Goal: Information Seeking & Learning: Learn about a topic

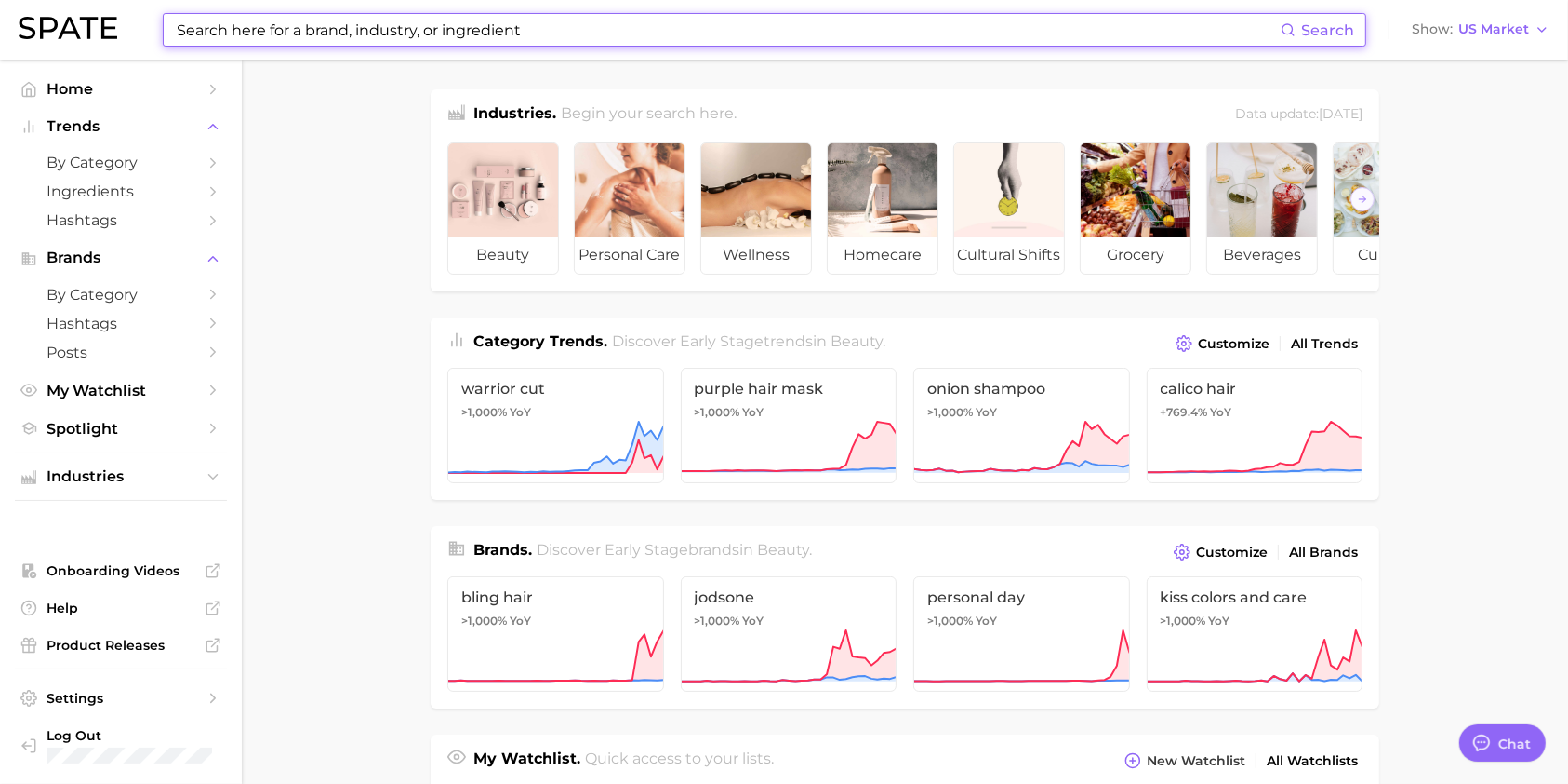
click at [361, 20] on input at bounding box center [728, 30] width 1106 height 32
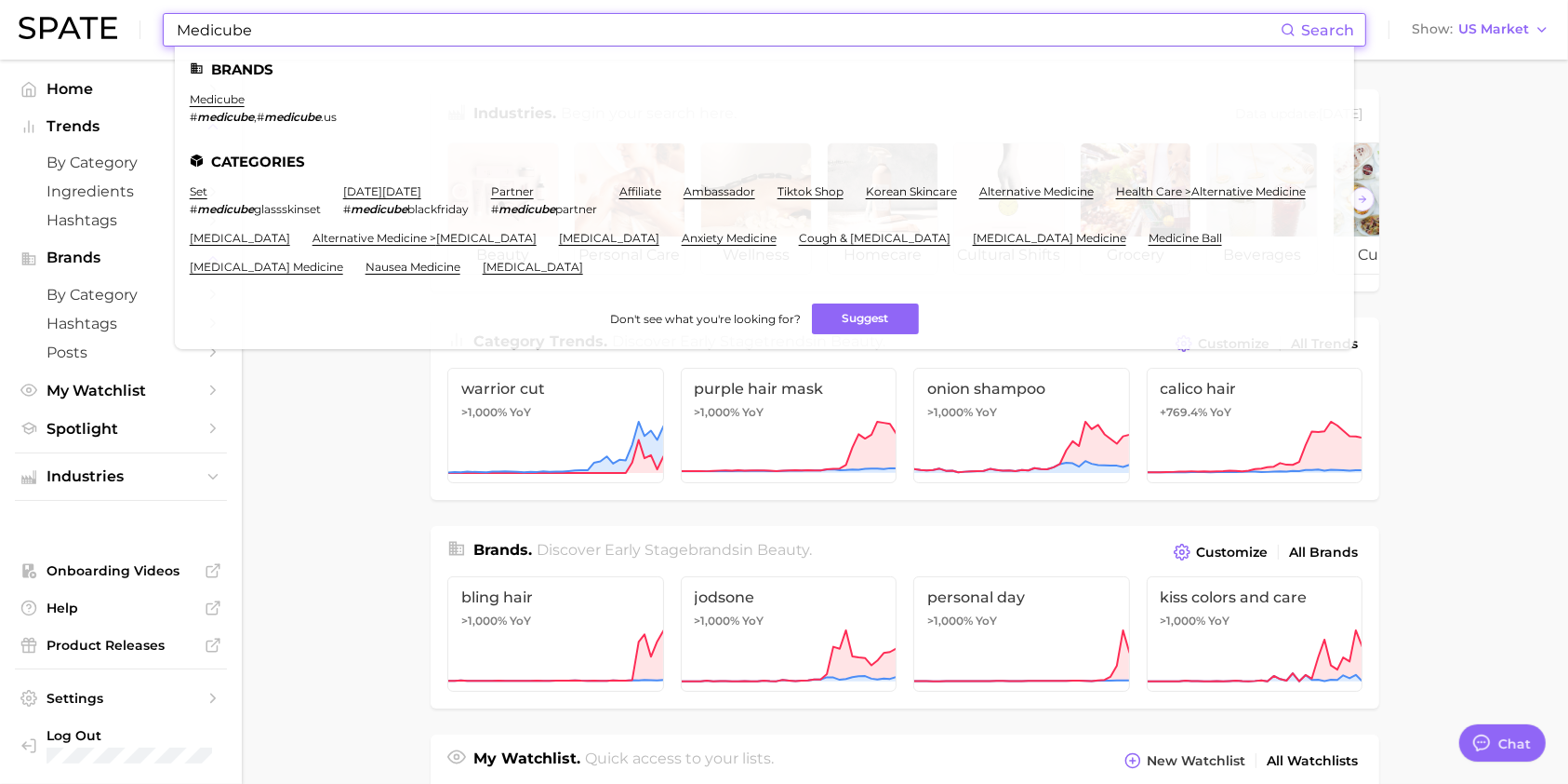
type input "Medicube"
click at [223, 108] on li "medicube # medicube , # medicube .us" at bounding box center [263, 108] width 147 height 32
click at [209, 94] on link "medicube" at bounding box center [217, 99] width 54 height 14
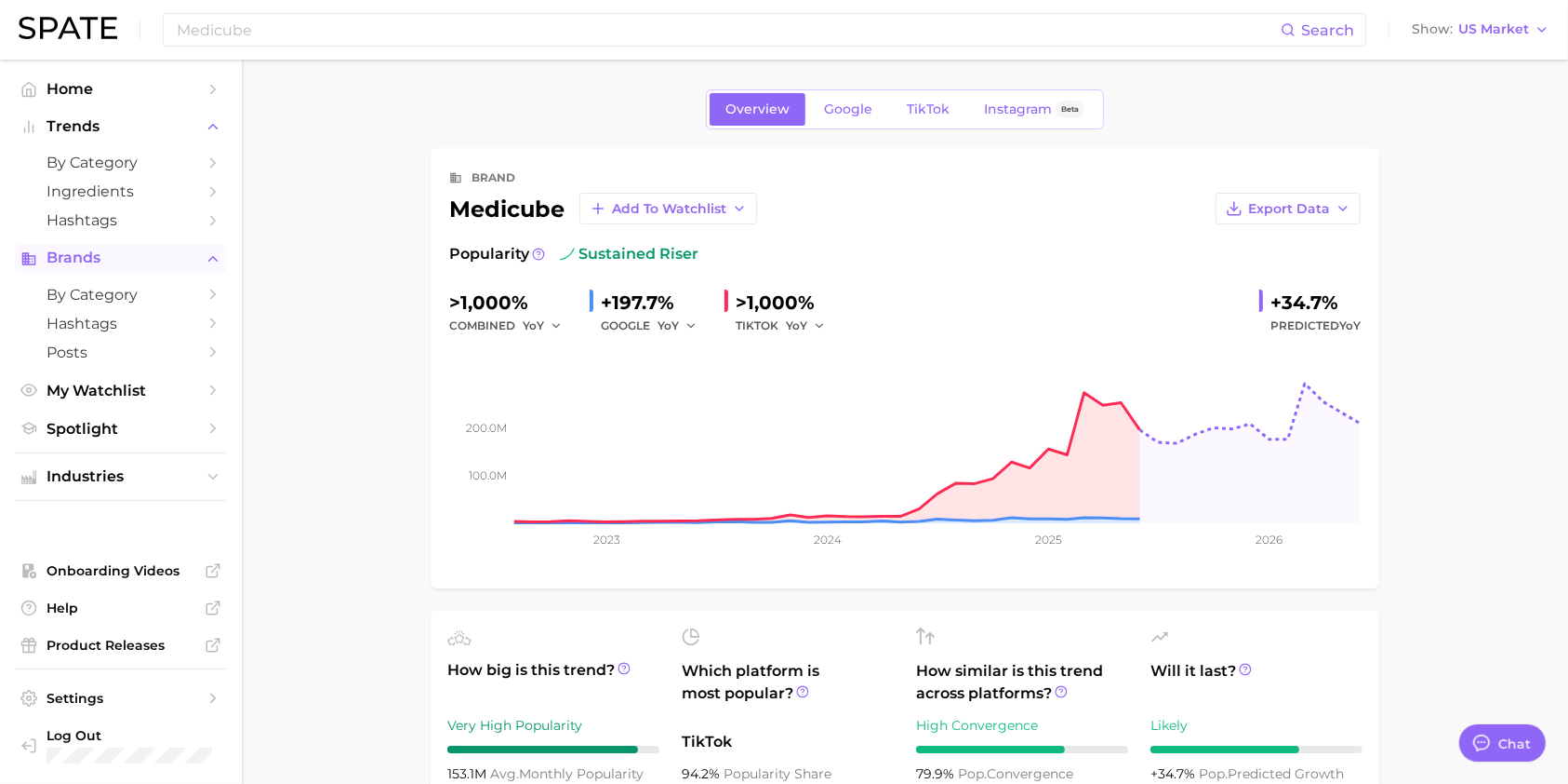
type textarea "x"
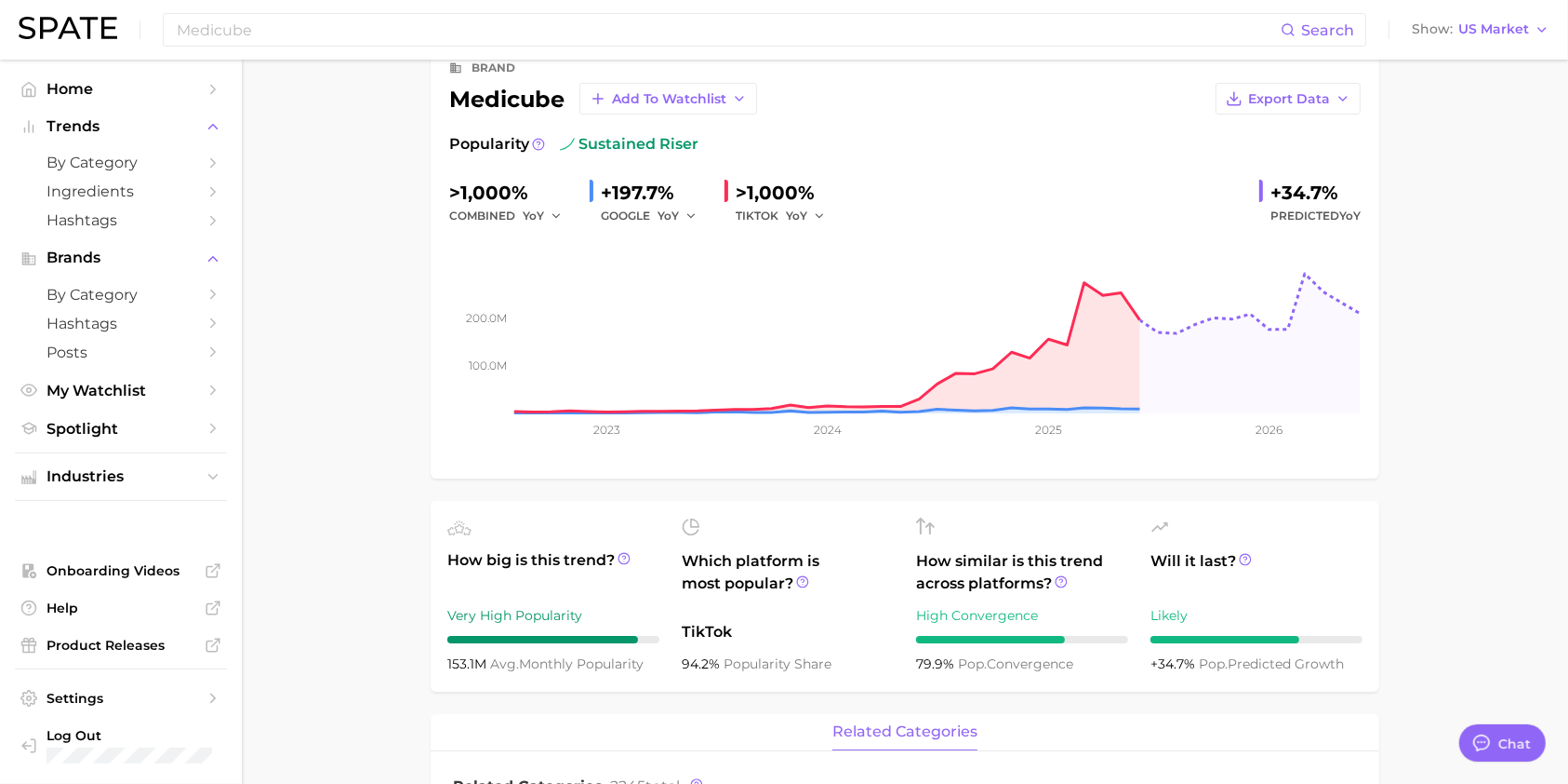
scroll to position [248, 0]
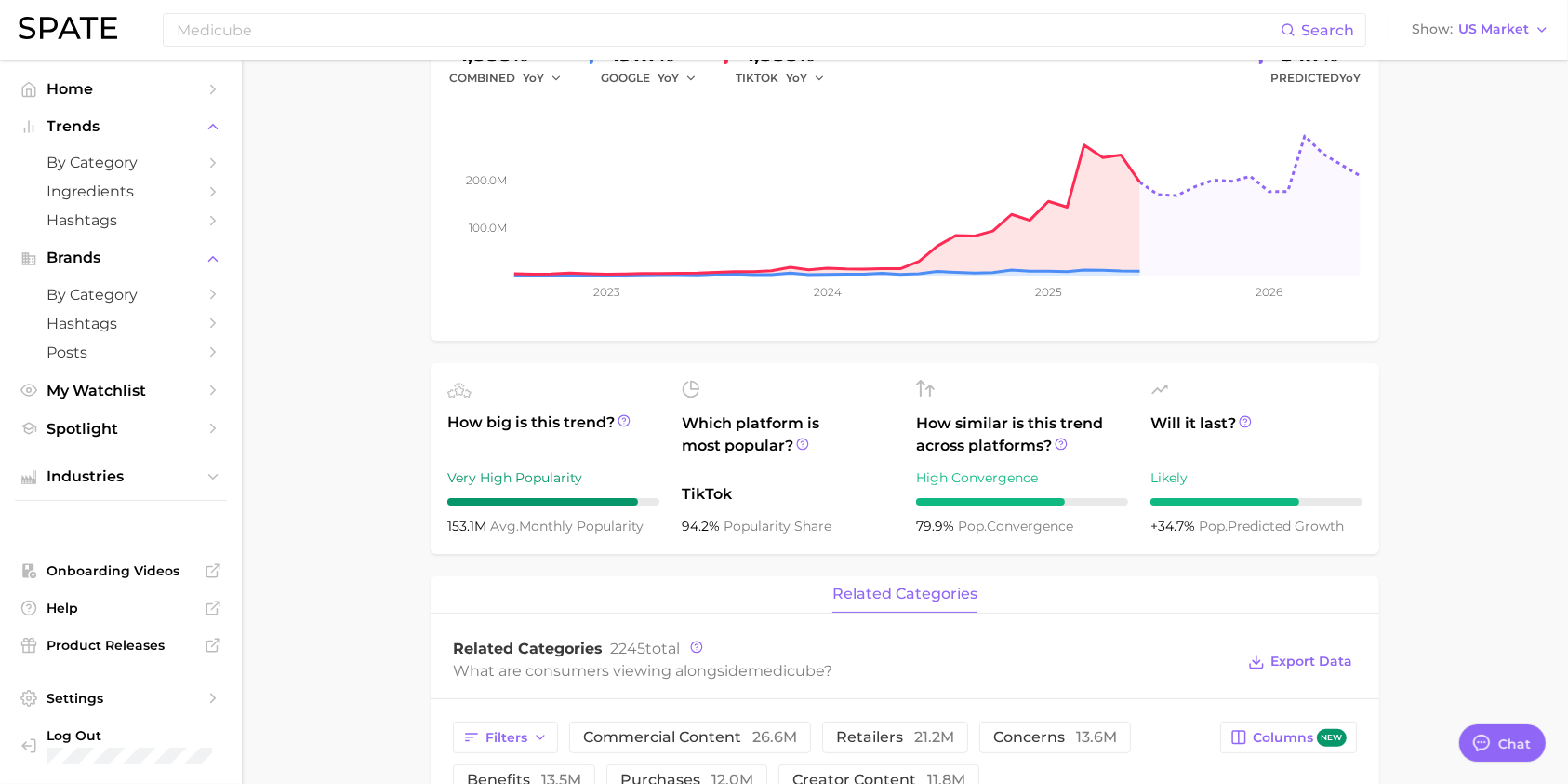
click at [1485, 364] on main "Overview Google TikTok Instagram Beta brand medicube Add to Watchlist Export Da…" at bounding box center [904, 762] width 1326 height 1901
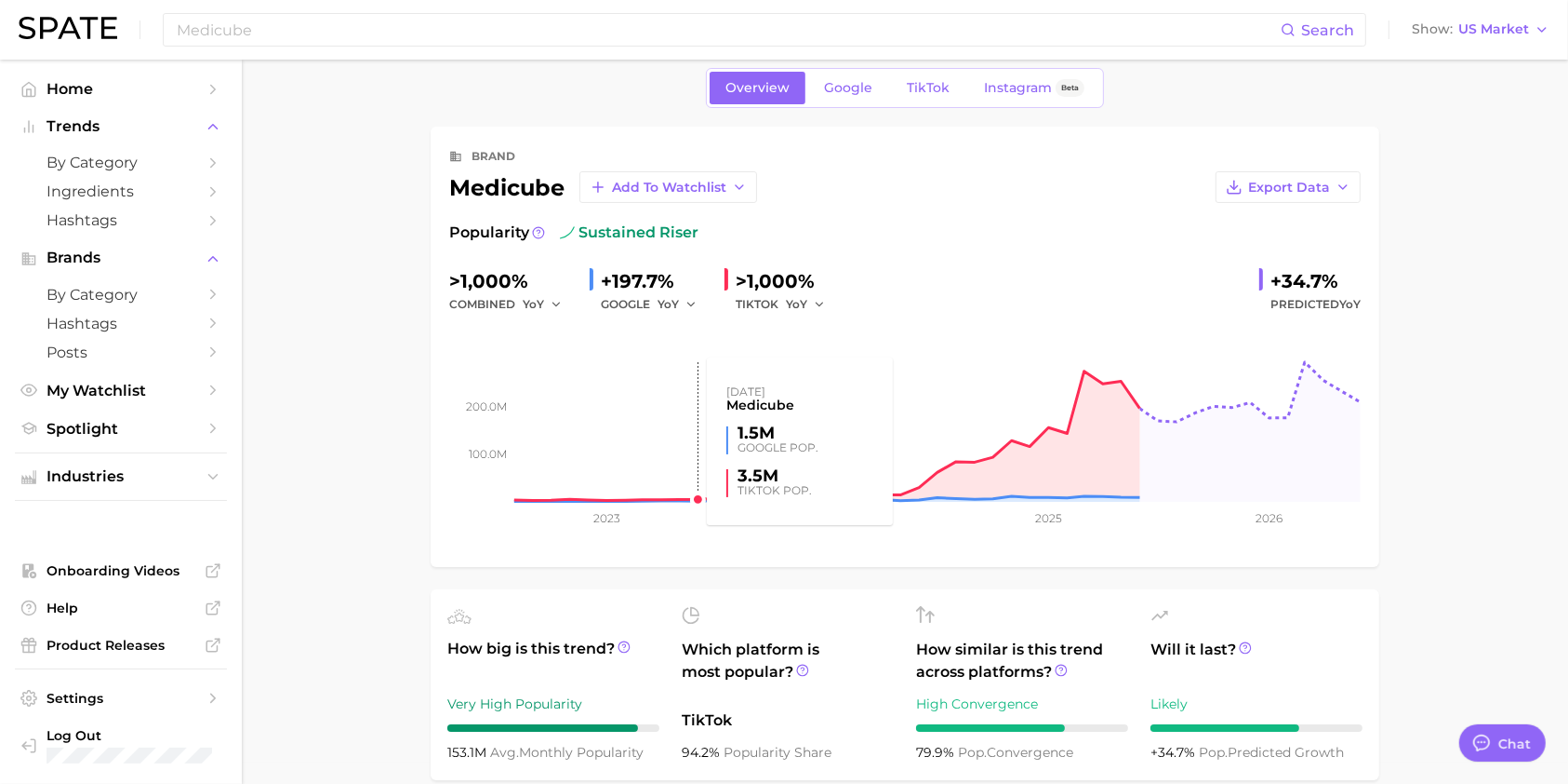
scroll to position [0, 0]
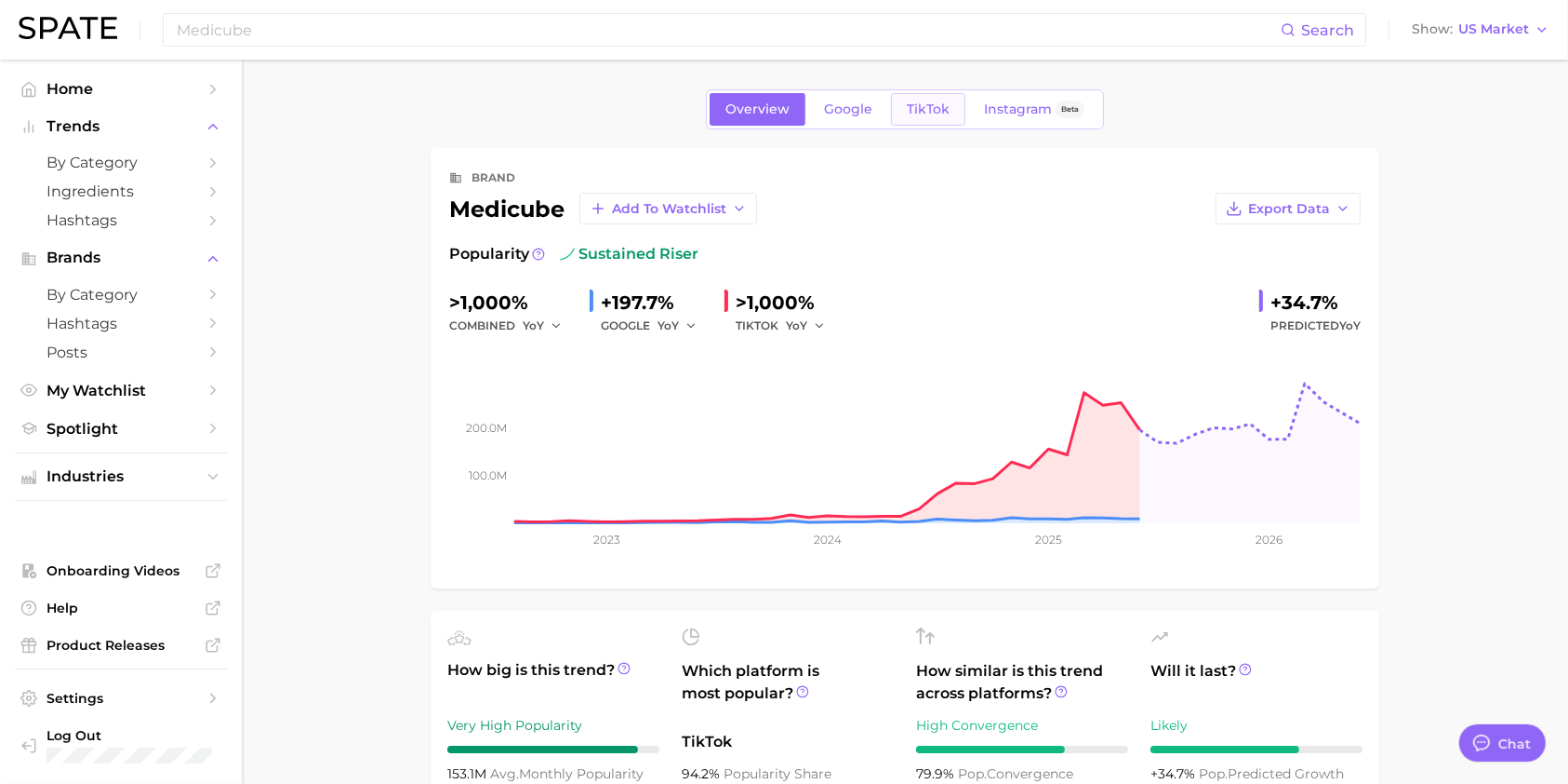
click at [908, 104] on span "TikTok" at bounding box center [928, 109] width 43 height 16
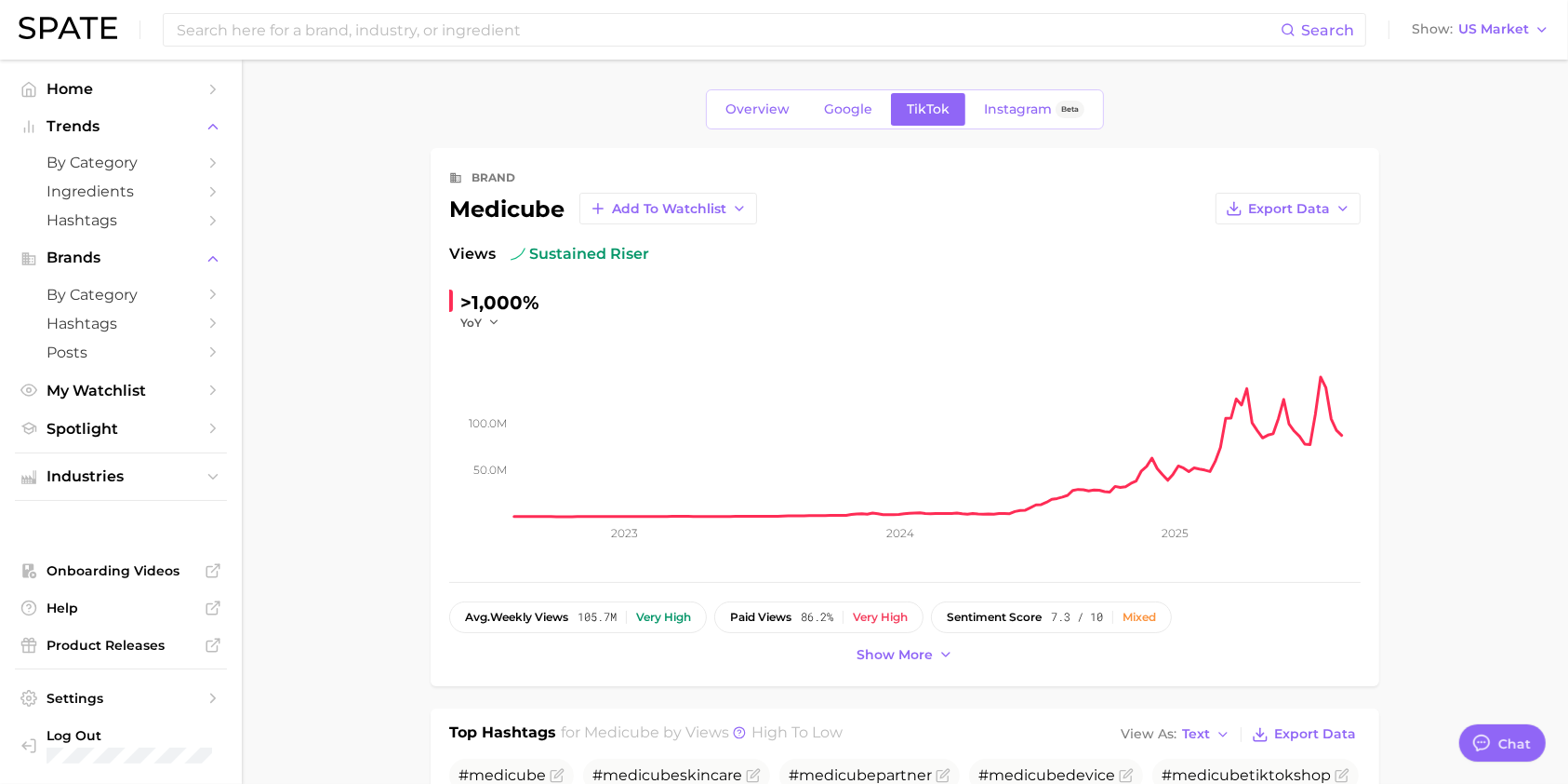
click at [1146, 458] on rect at bounding box center [937, 423] width 847 height 186
click at [1151, 460] on rect at bounding box center [937, 423] width 847 height 186
click at [908, 663] on button "Show more" at bounding box center [904, 654] width 106 height 25
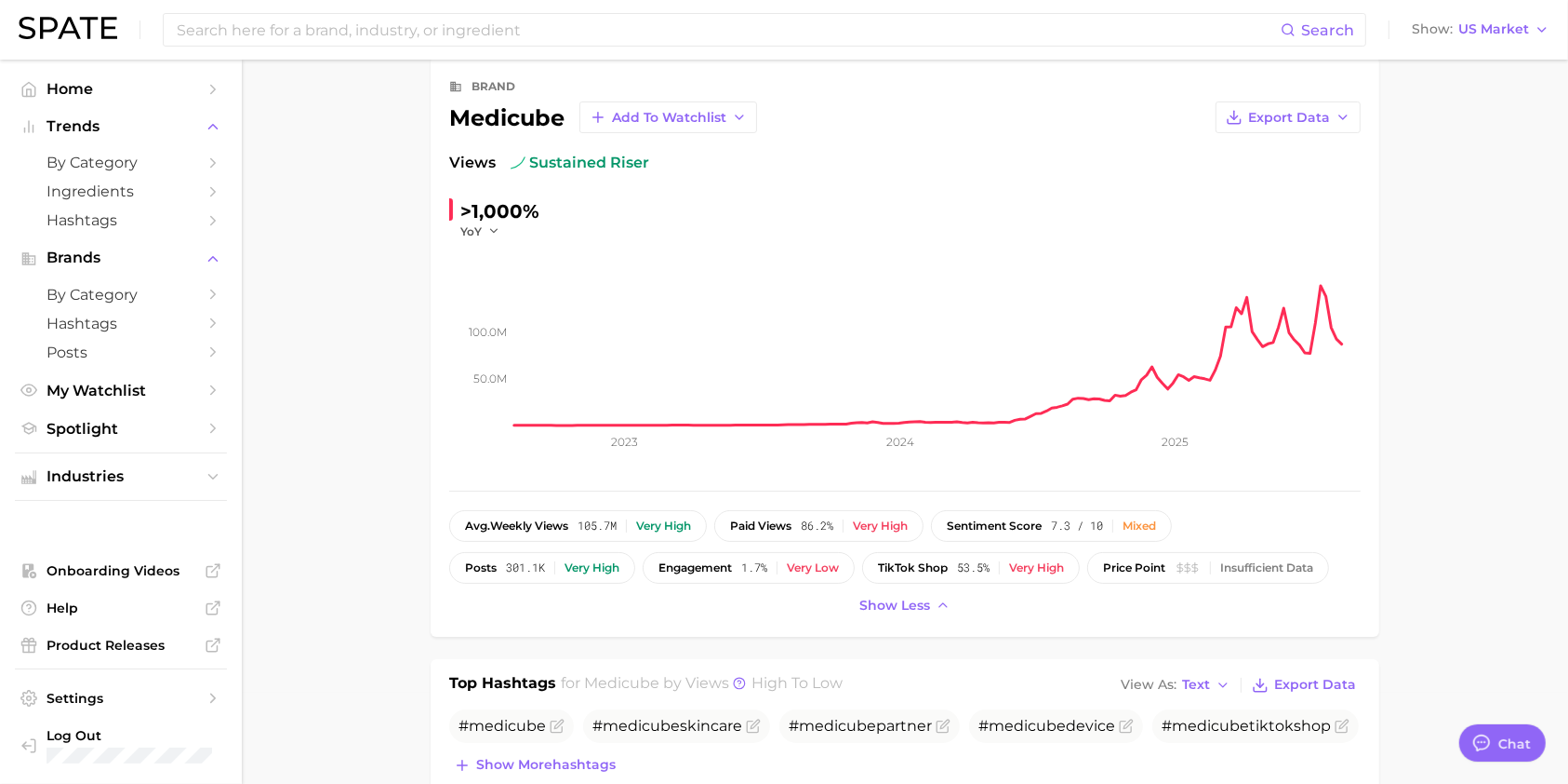
scroll to position [124, 0]
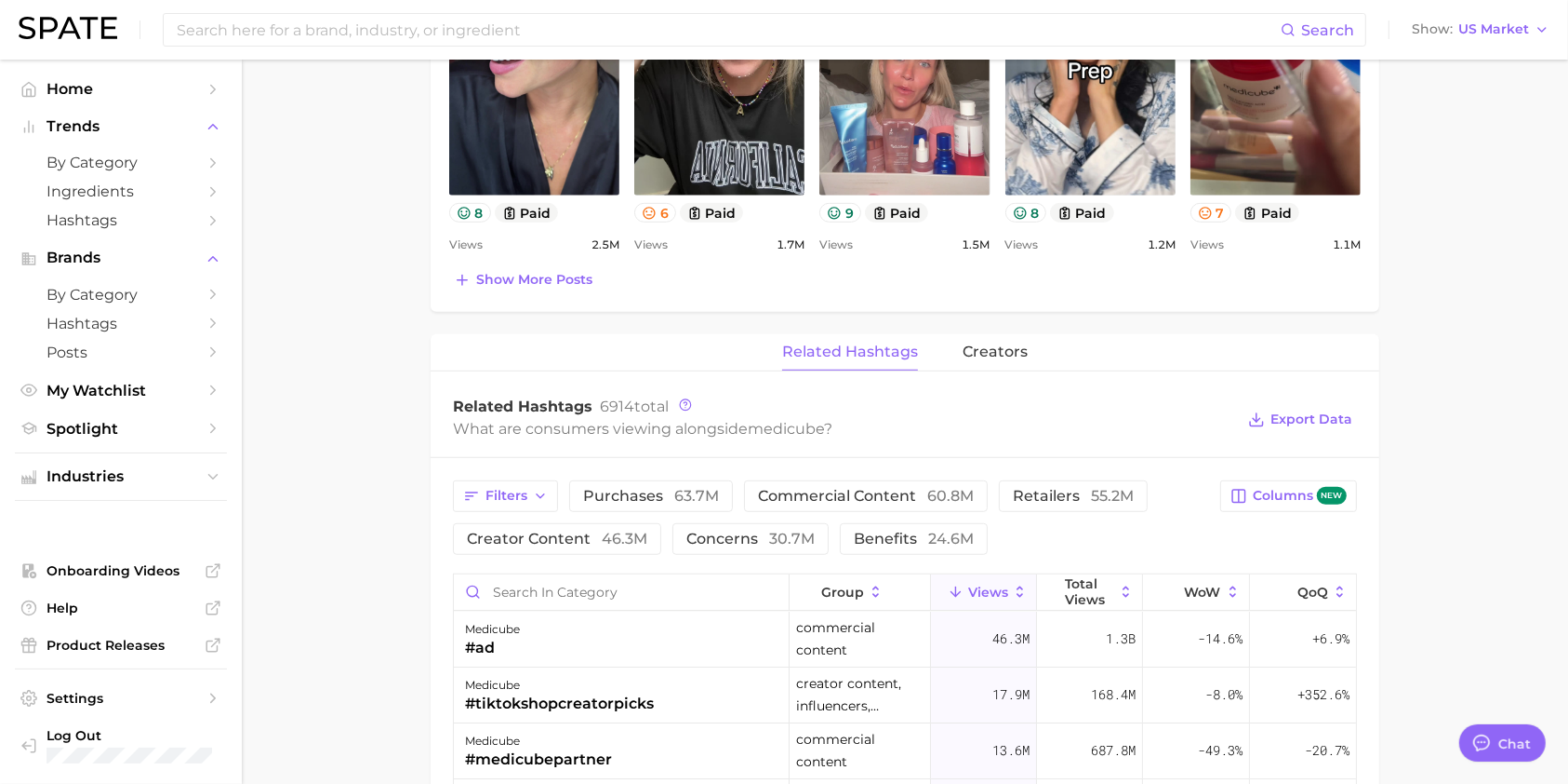
scroll to position [1117, 0]
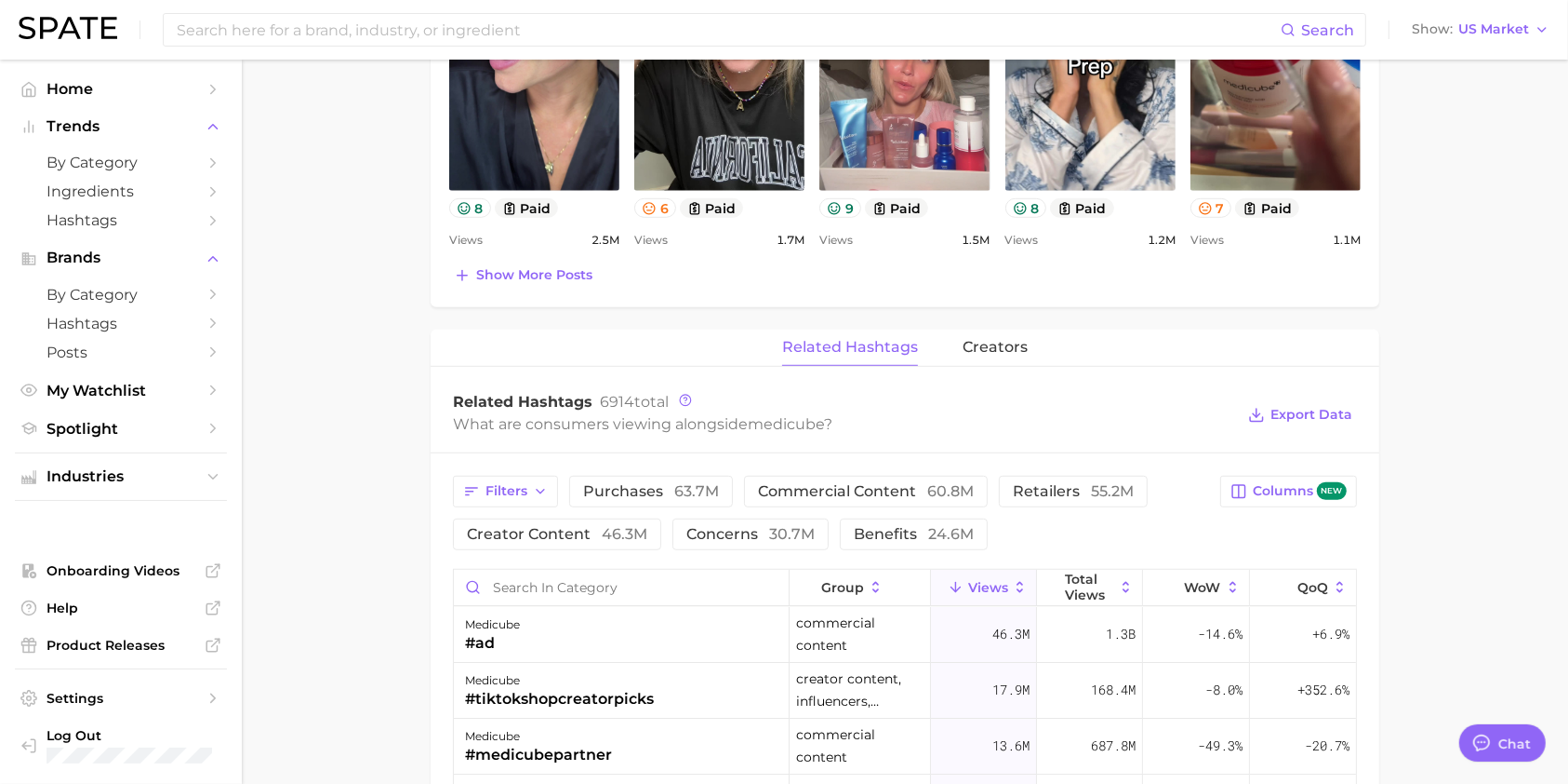
click at [1555, 532] on main "Overview Google TikTok Instagram Beta brand medicube Add to Watchlist Export Da…" at bounding box center [904, 205] width 1326 height 2525
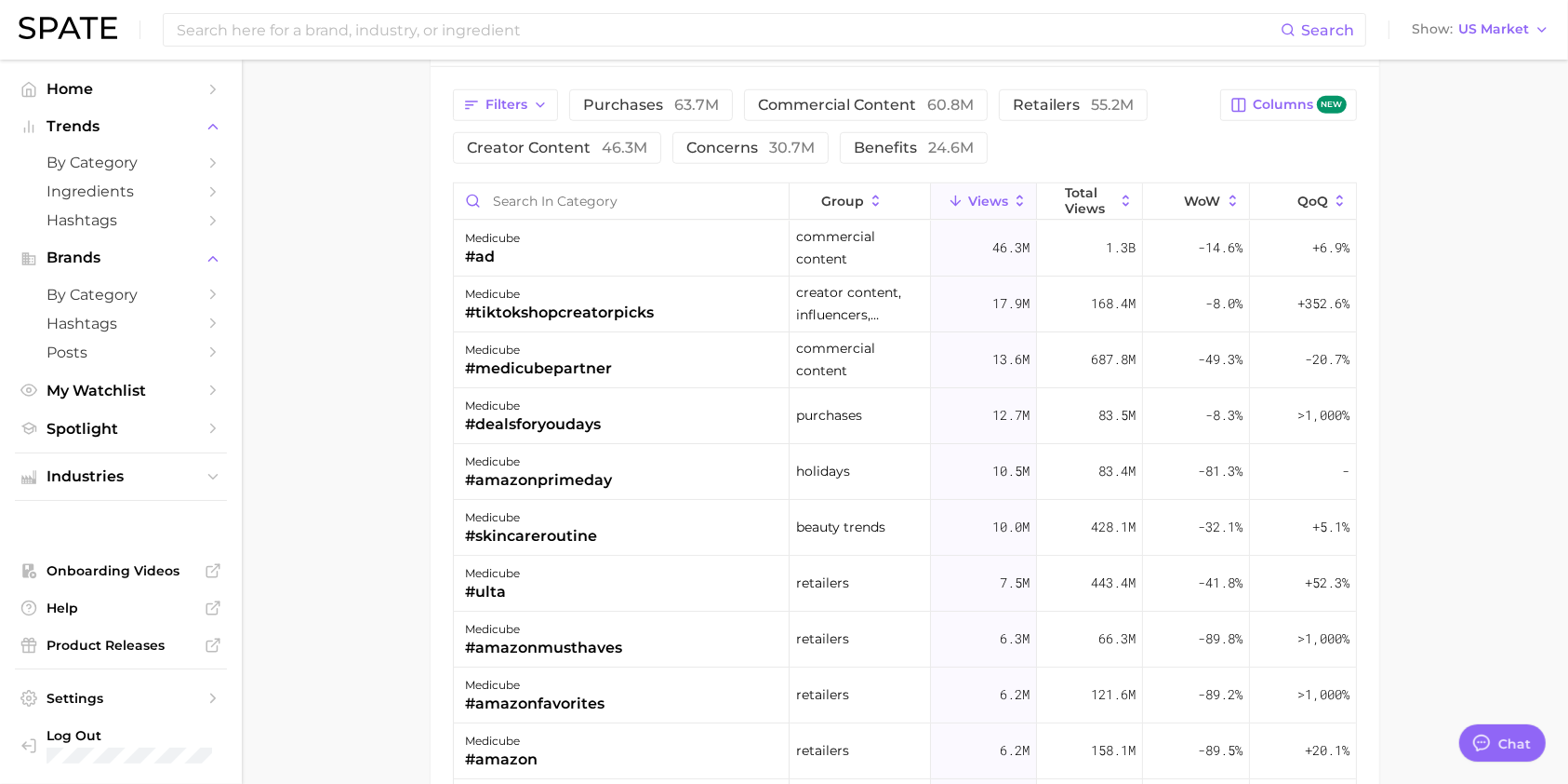
scroll to position [1302, 0]
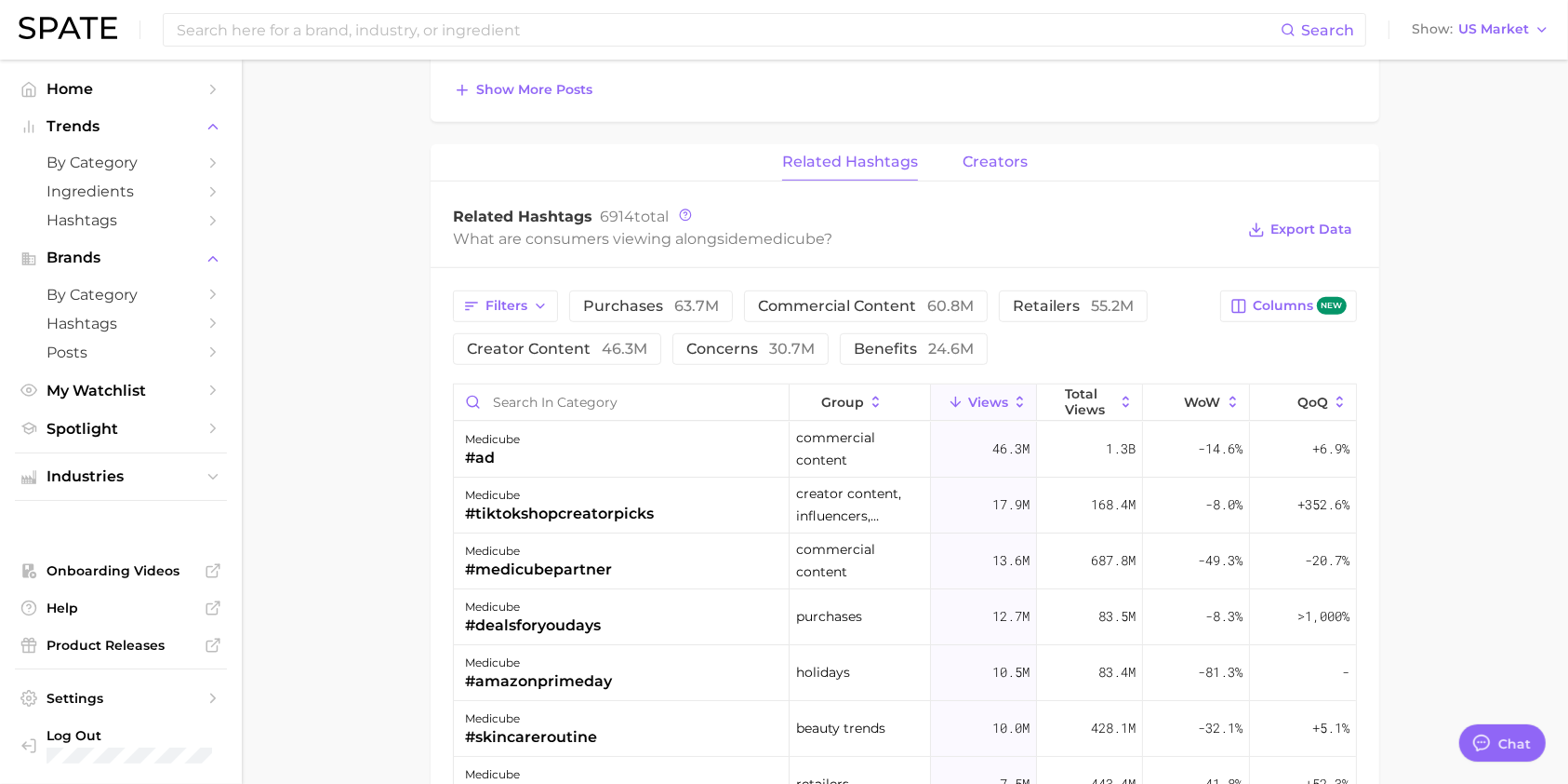
click at [999, 150] on button "creators" at bounding box center [995, 163] width 65 height 37
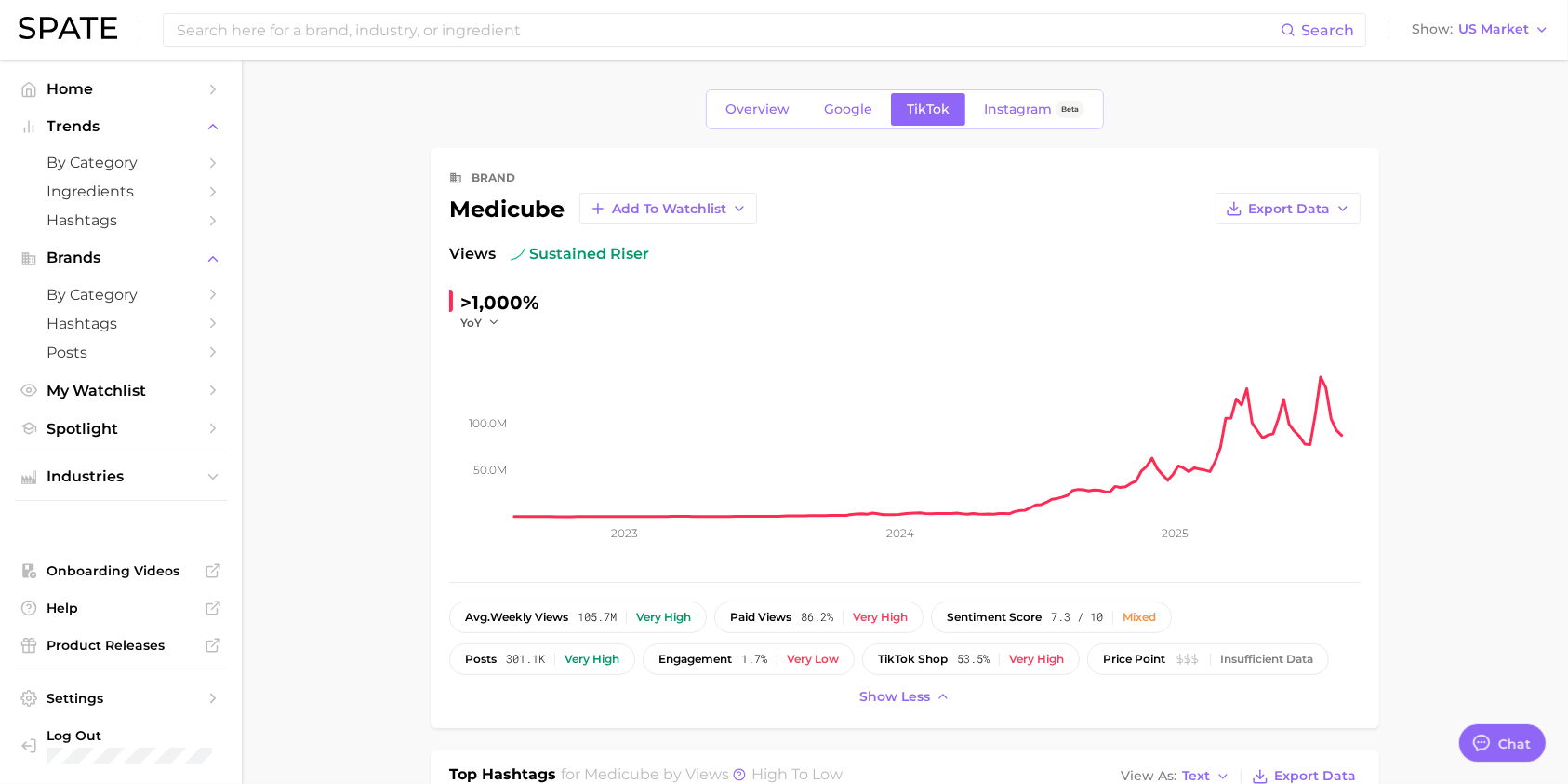
scroll to position [0, 0]
click at [845, 106] on span "Google" at bounding box center [848, 109] width 49 height 16
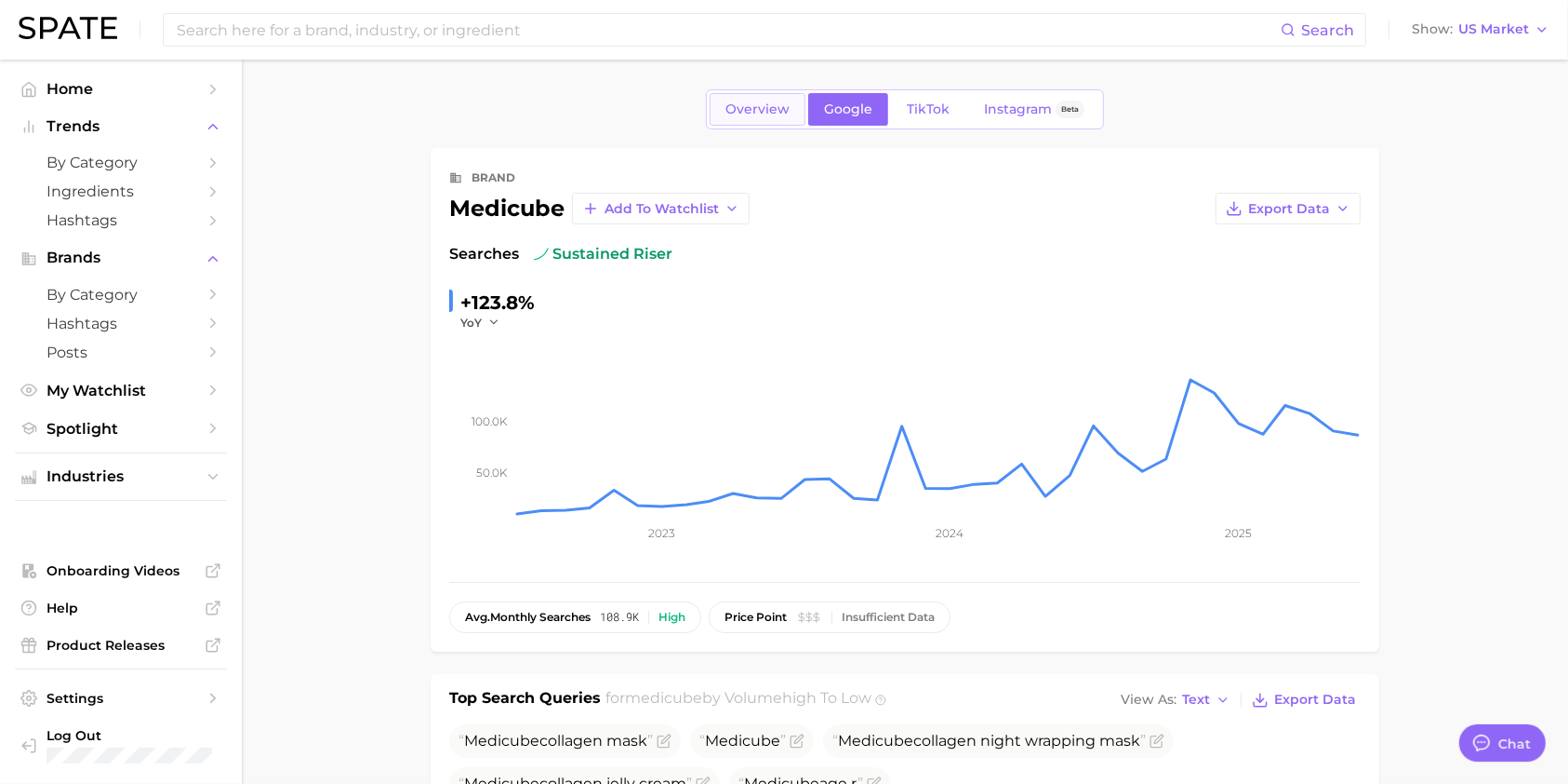
click at [784, 117] on link "Overview" at bounding box center [757, 109] width 96 height 33
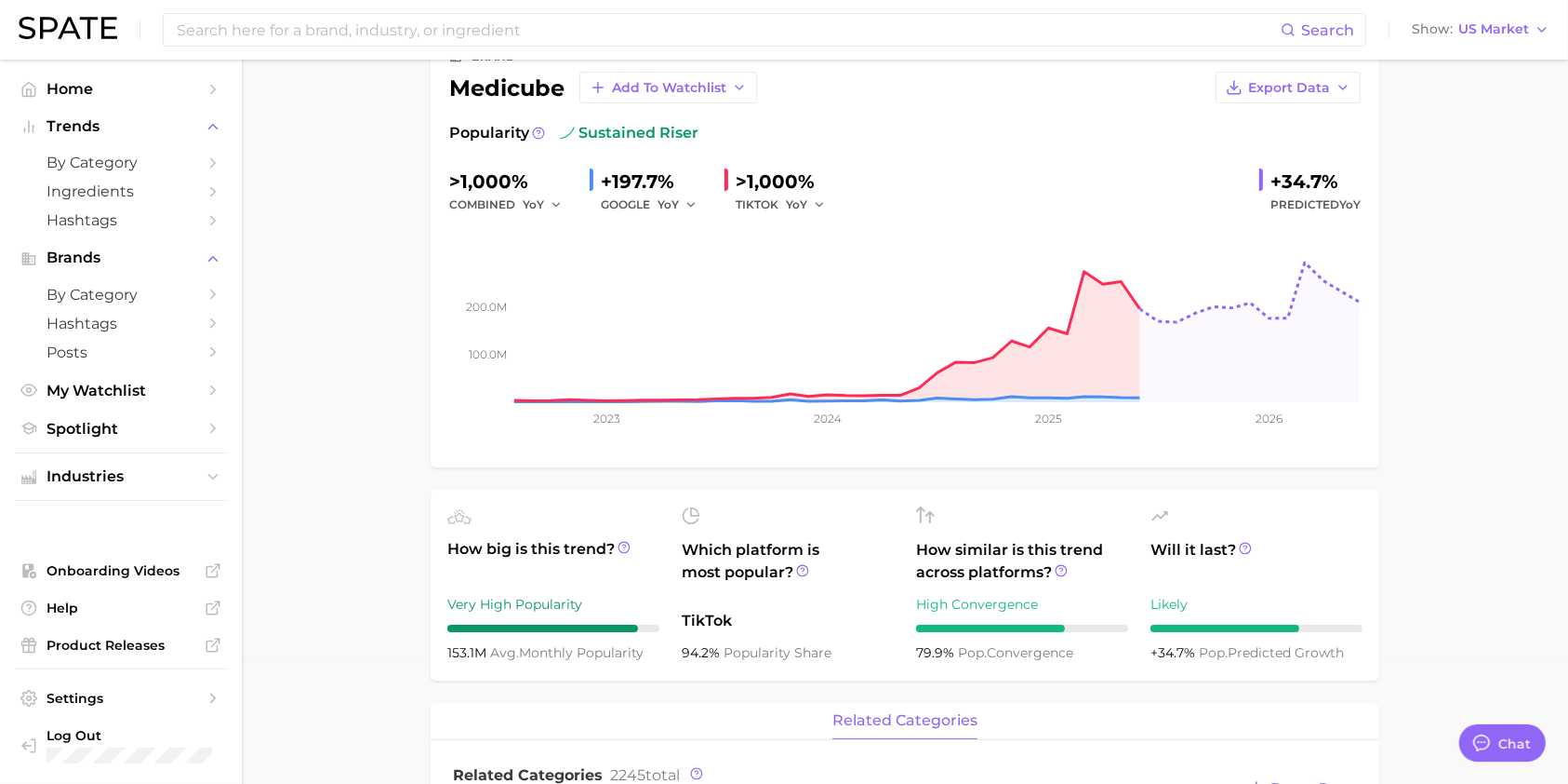
scroll to position [124, 0]
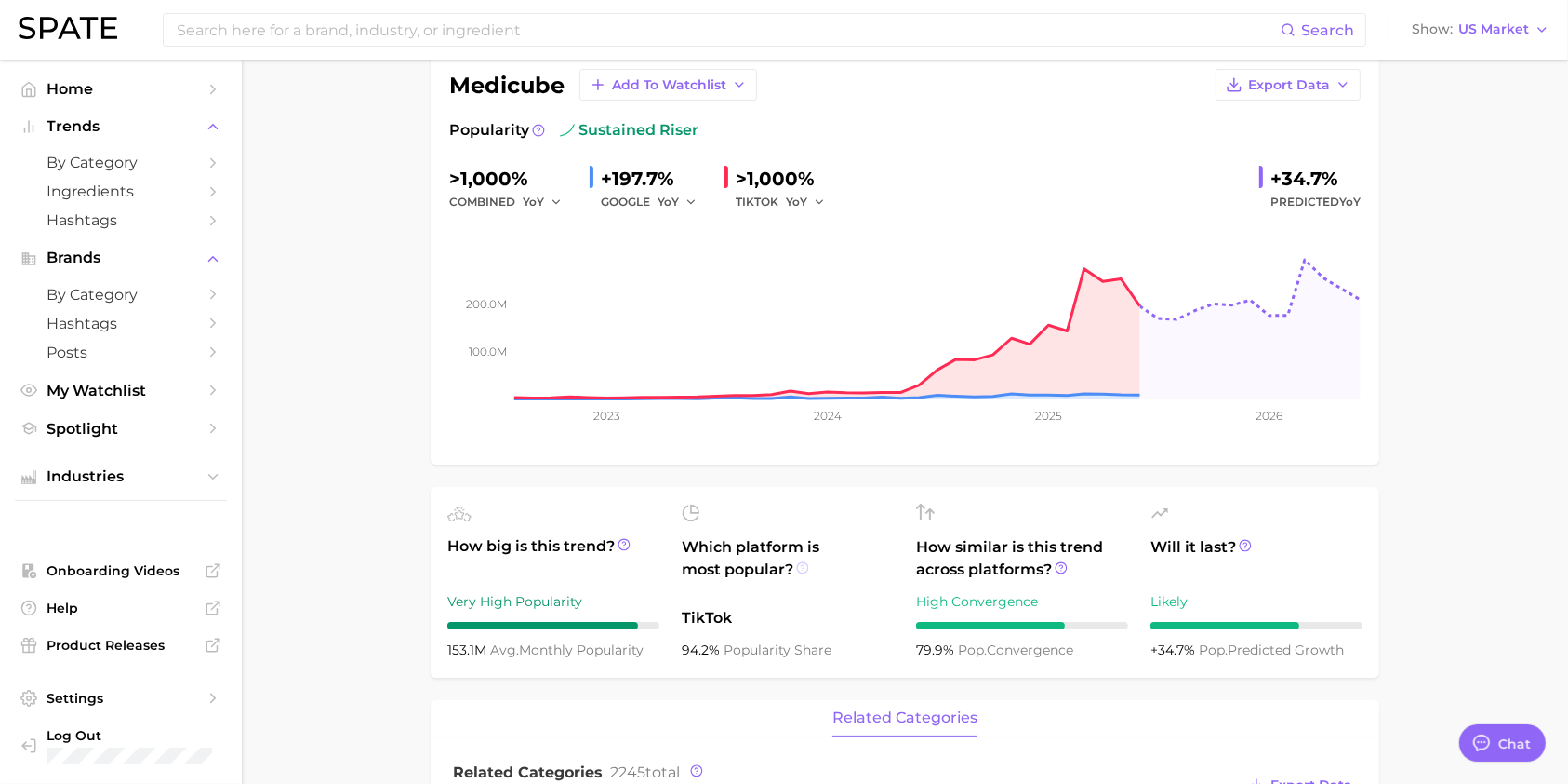
click at [803, 567] on icon at bounding box center [802, 567] width 3 height 4
click at [803, 568] on icon at bounding box center [802, 567] width 13 height 13
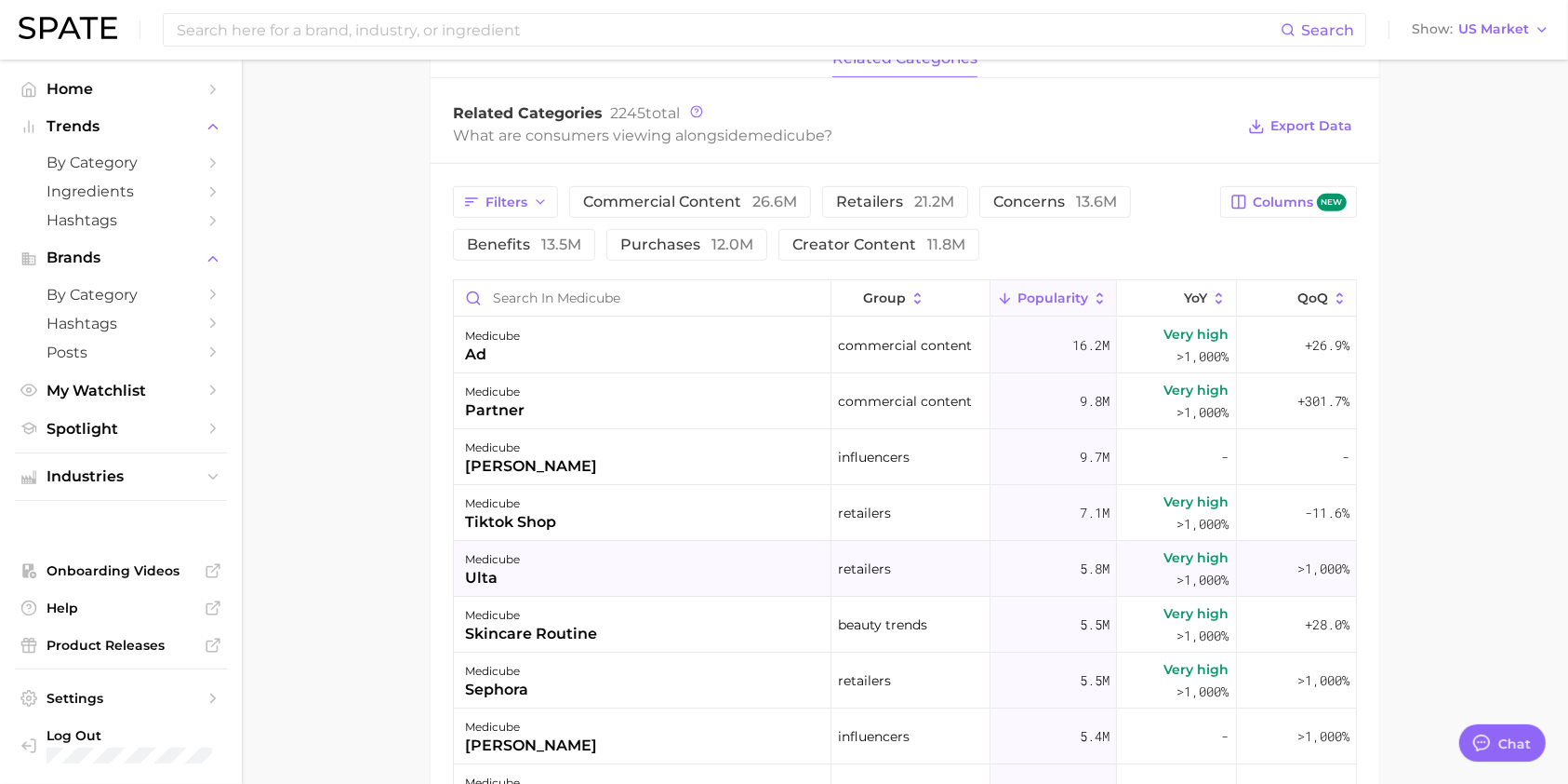
scroll to position [744, 0]
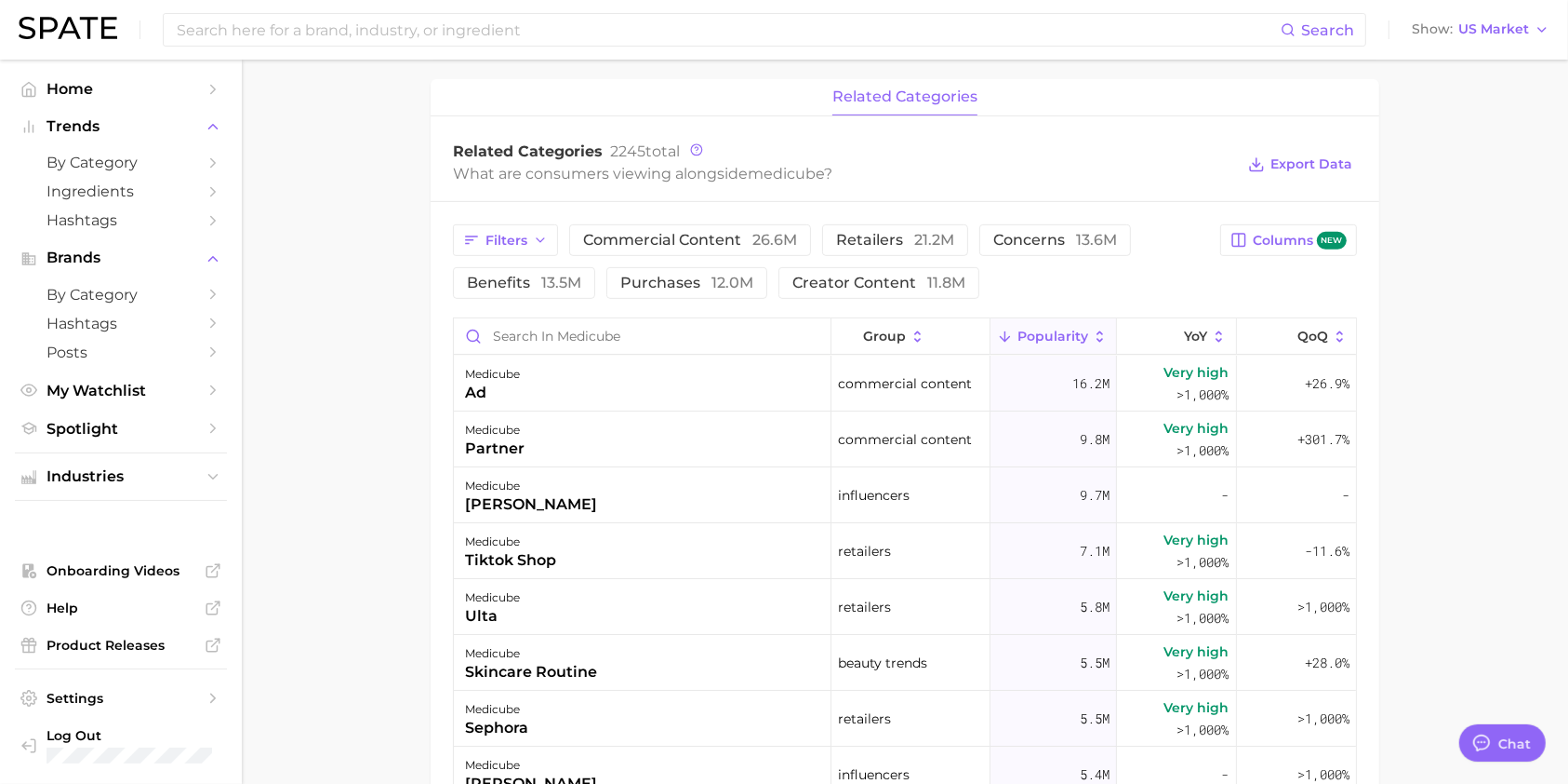
click at [1526, 355] on main "Overview Google TikTok Instagram Beta brand medicube Add to Watchlist Export Da…" at bounding box center [904, 266] width 1326 height 1901
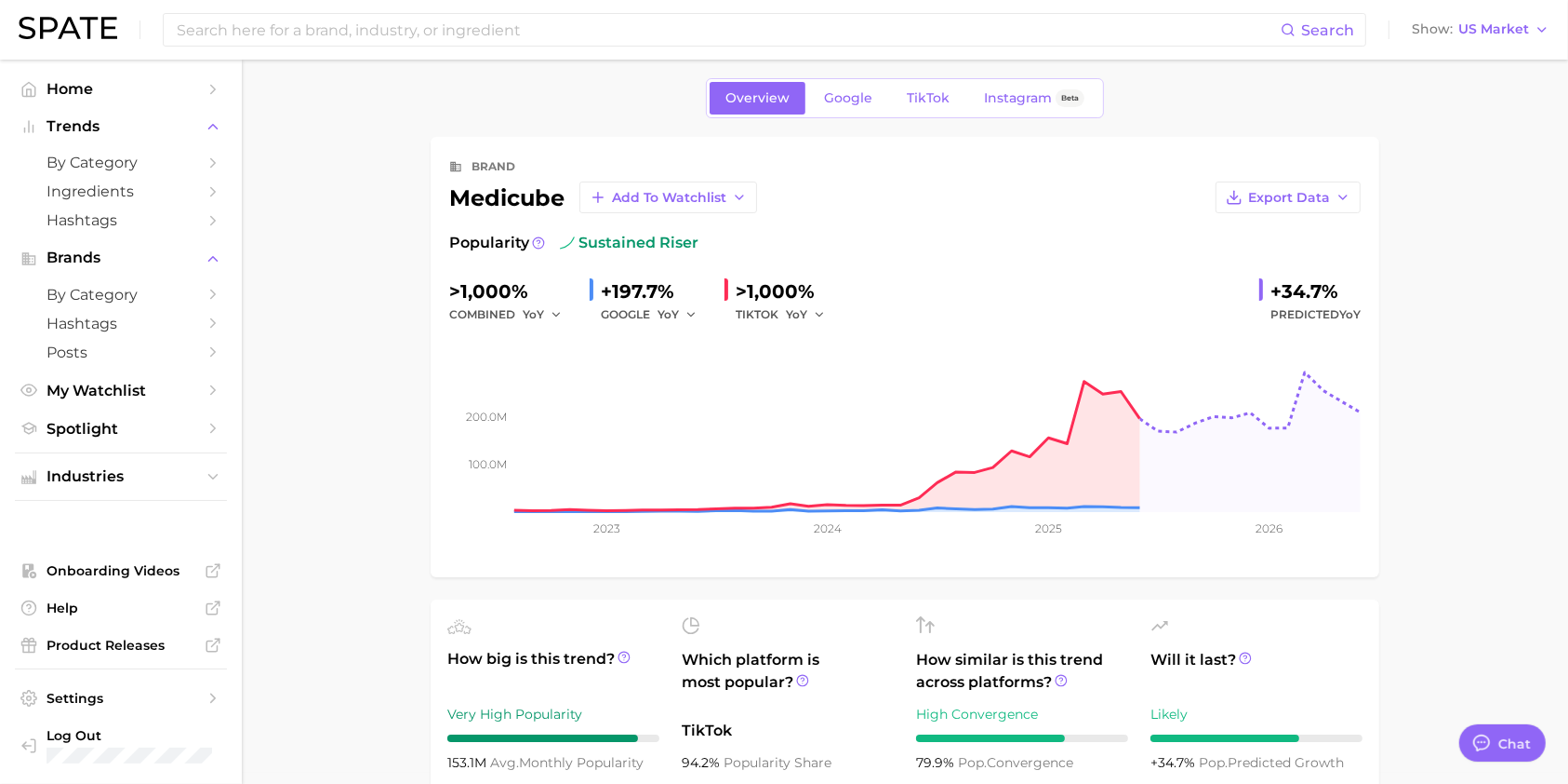
scroll to position [0, 0]
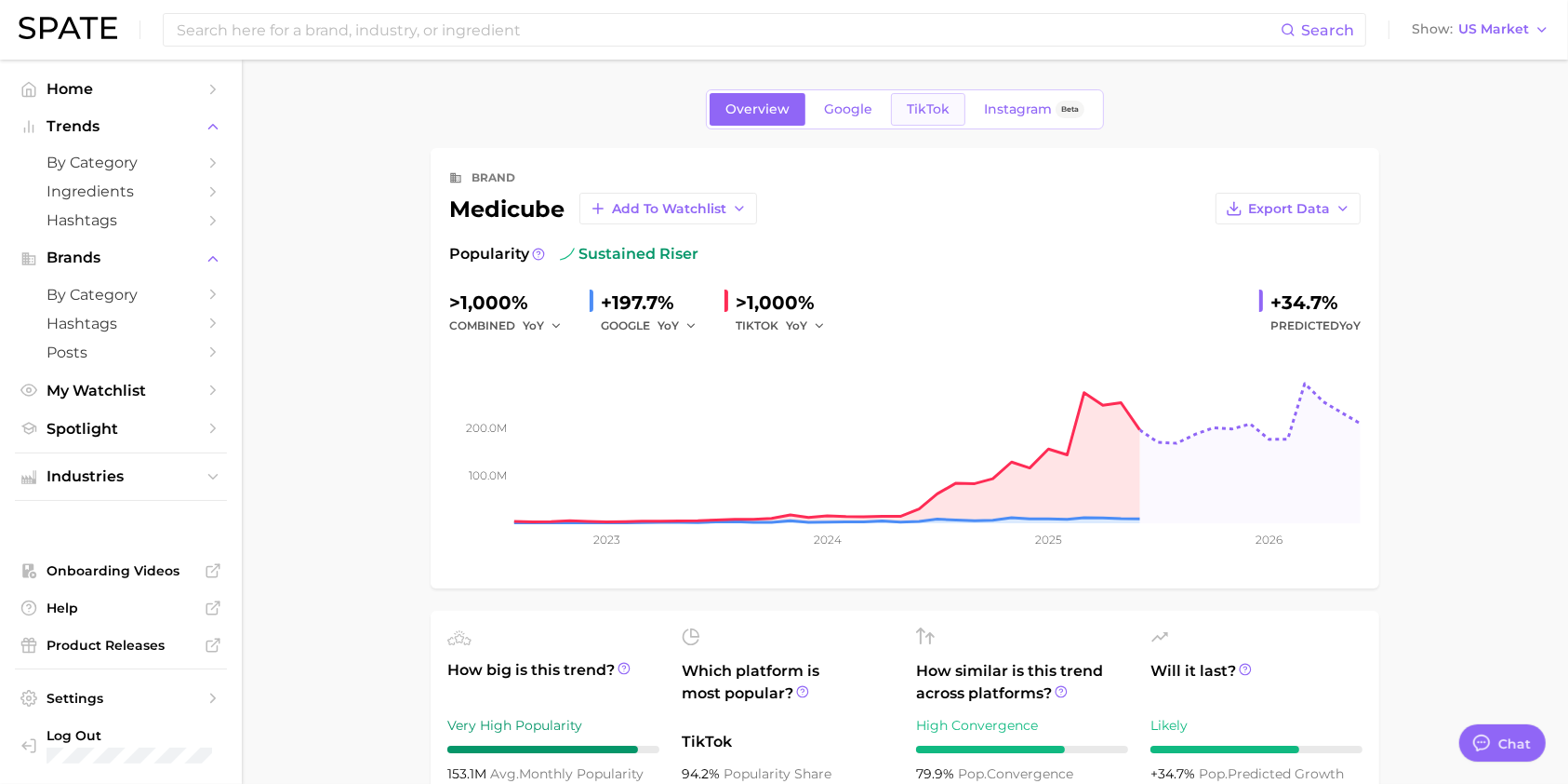
click at [925, 118] on link "TikTok" at bounding box center [928, 109] width 74 height 33
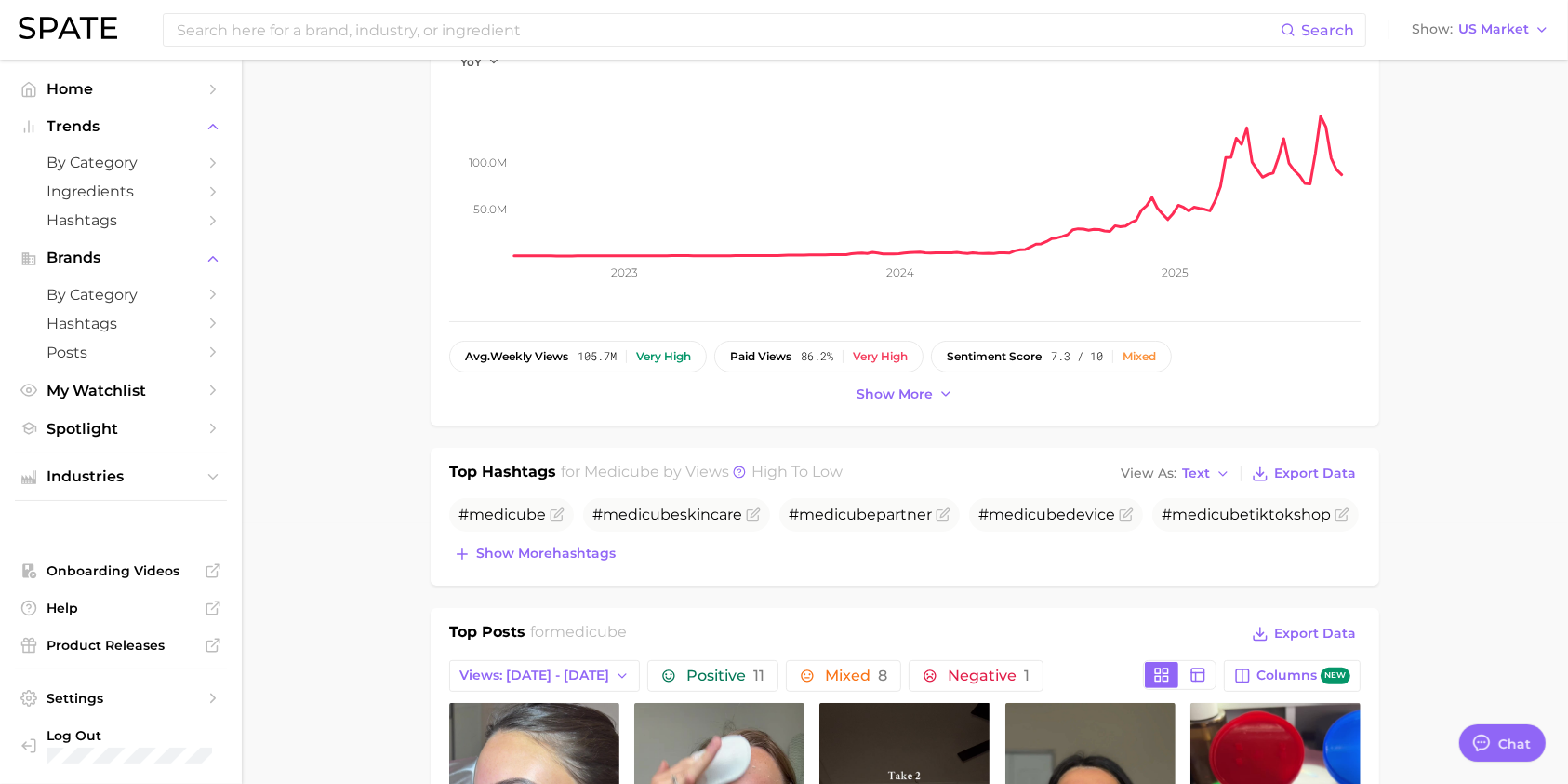
scroll to position [373, 0]
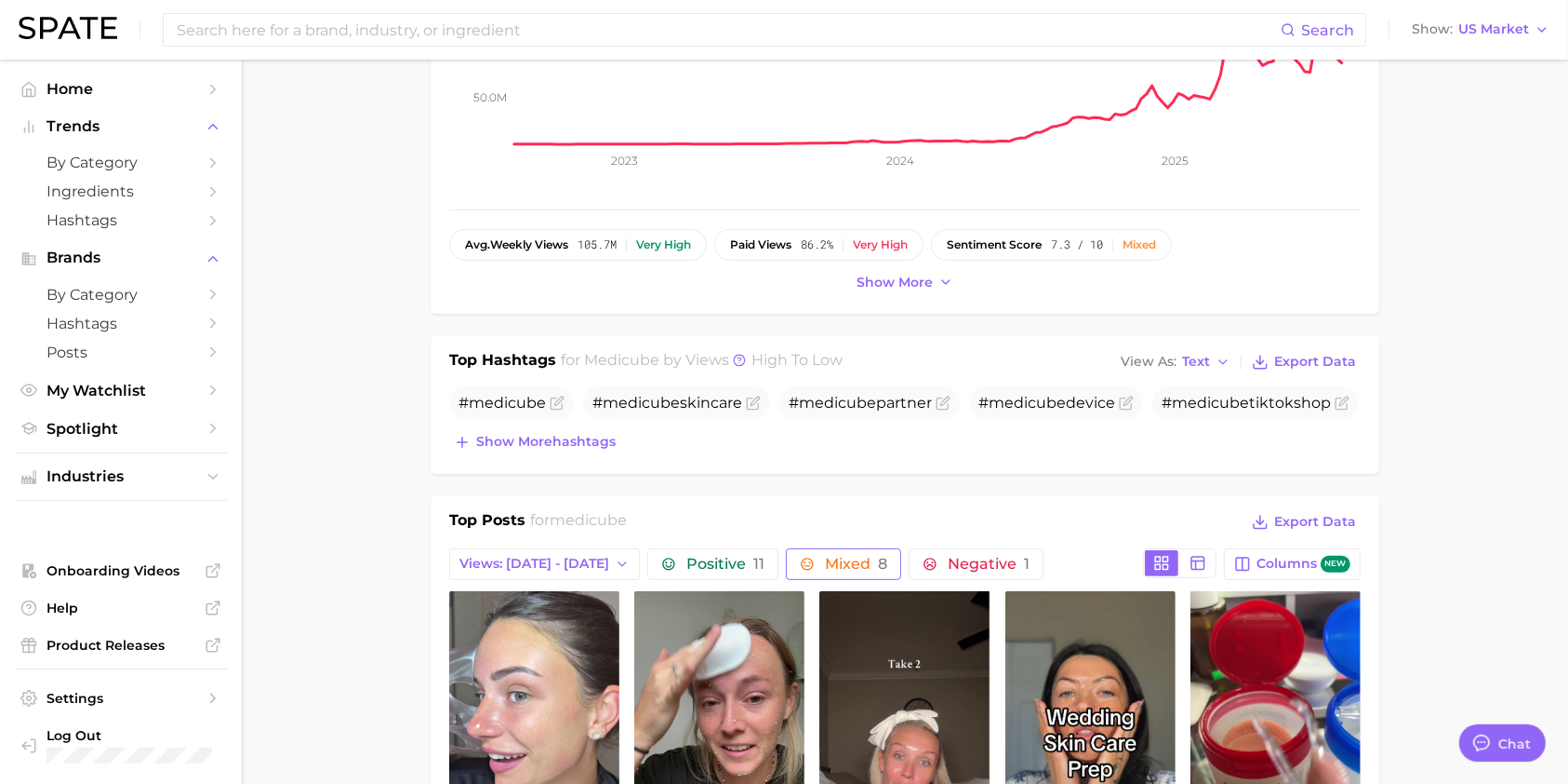
click at [791, 548] on button "Mixed 8" at bounding box center [843, 564] width 115 height 32
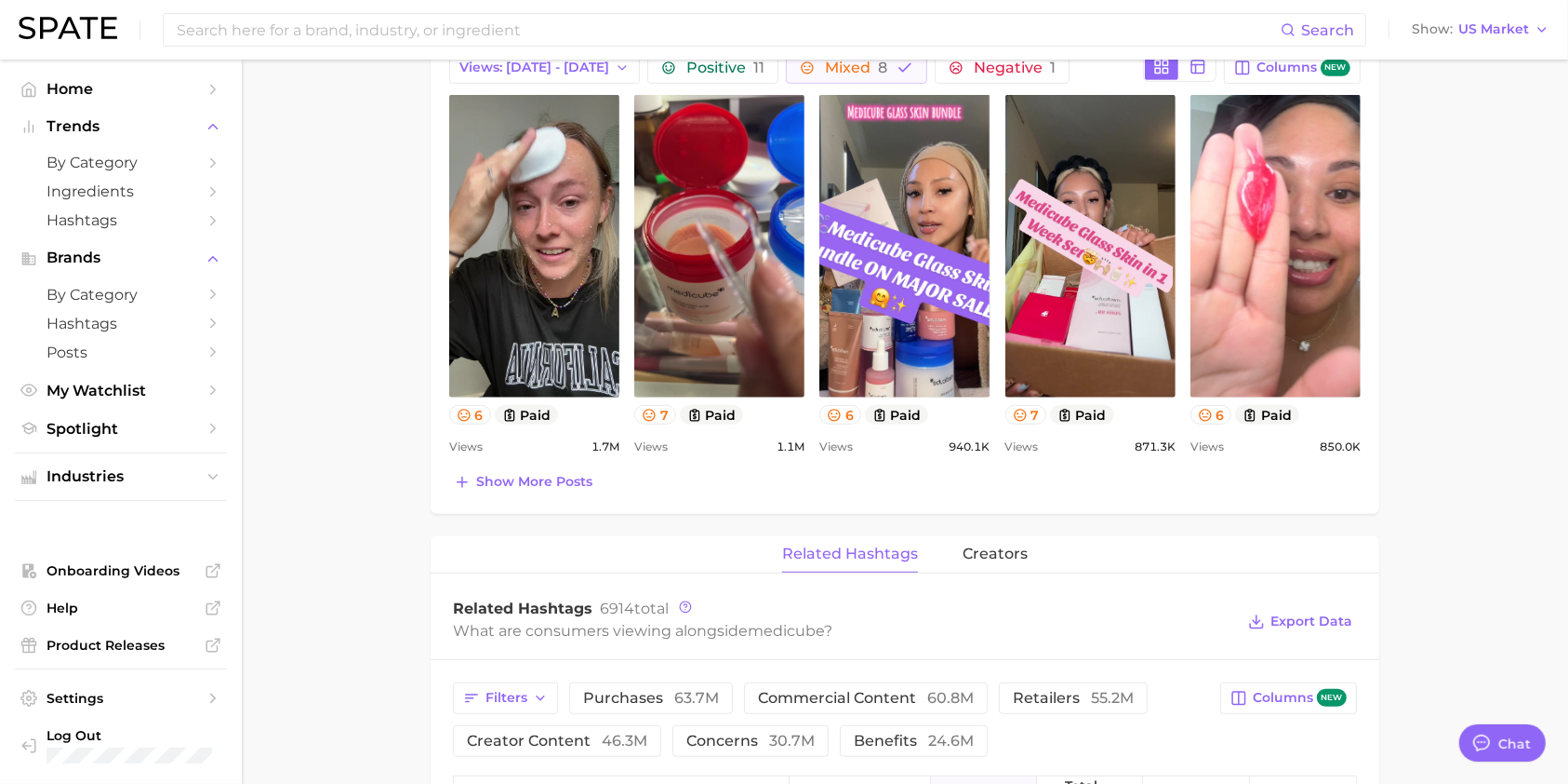
scroll to position [744, 0]
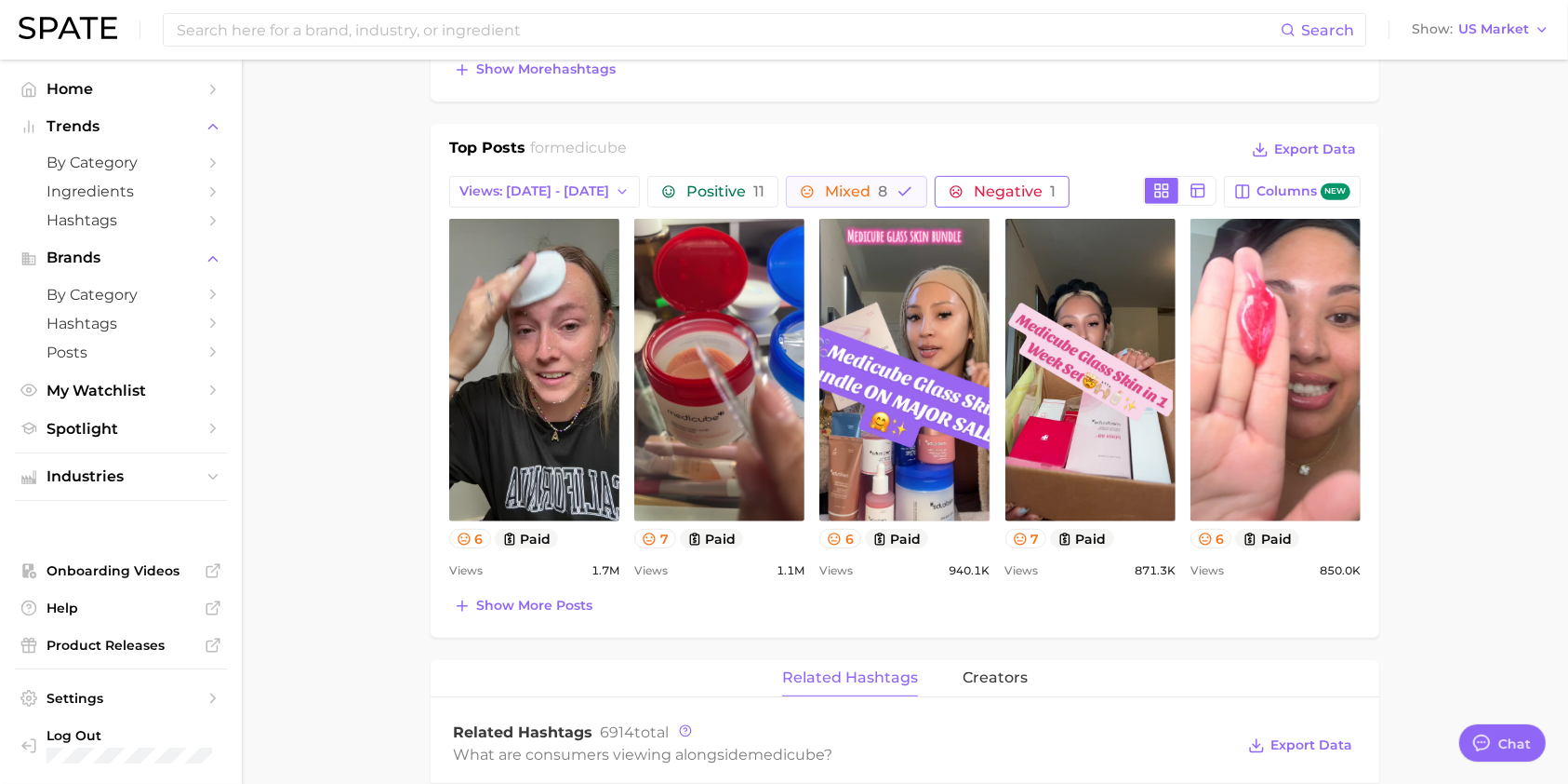
click at [974, 197] on span "Negative 1" at bounding box center [1014, 191] width 82 height 15
click at [974, 175] on button "Negative 1" at bounding box center [1015, 191] width 160 height 32
click at [863, 180] on button "Mixed 8" at bounding box center [856, 191] width 142 height 32
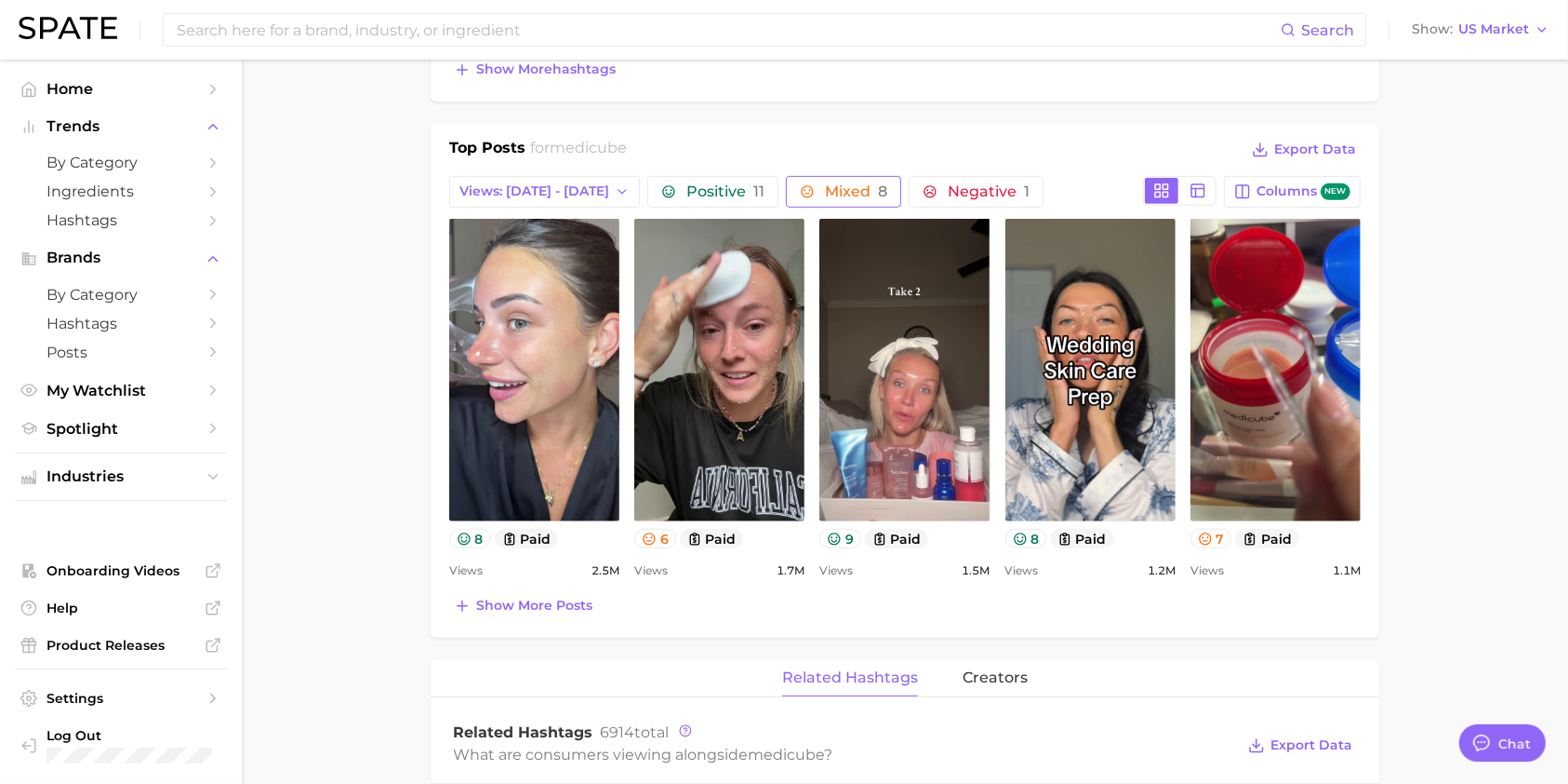
scroll to position [0, 0]
click at [923, 192] on span "Negative 1" at bounding box center [977, 191] width 107 height 15
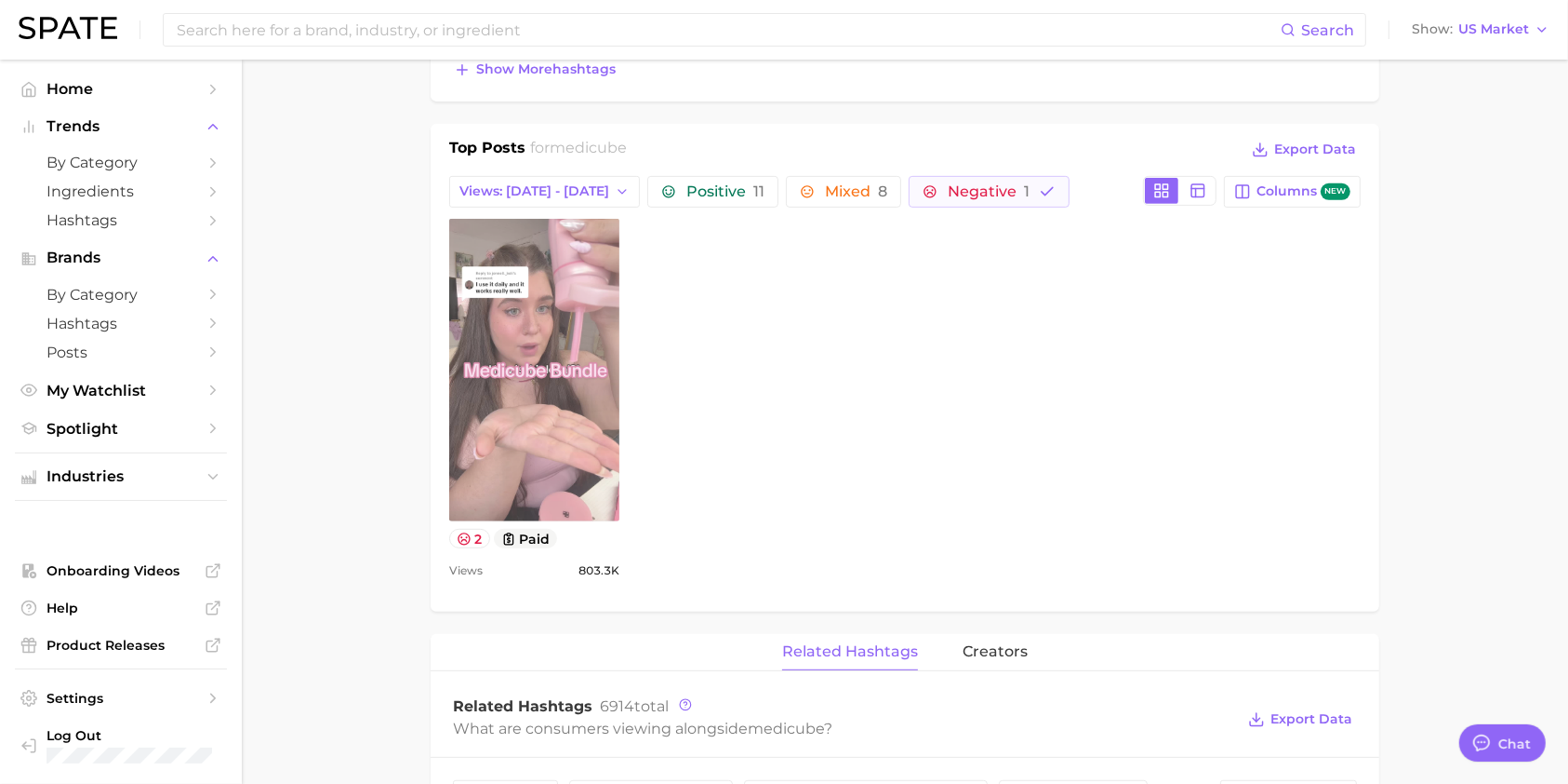
click at [496, 450] on link "view post on TikTok" at bounding box center [535, 370] width 170 height 302
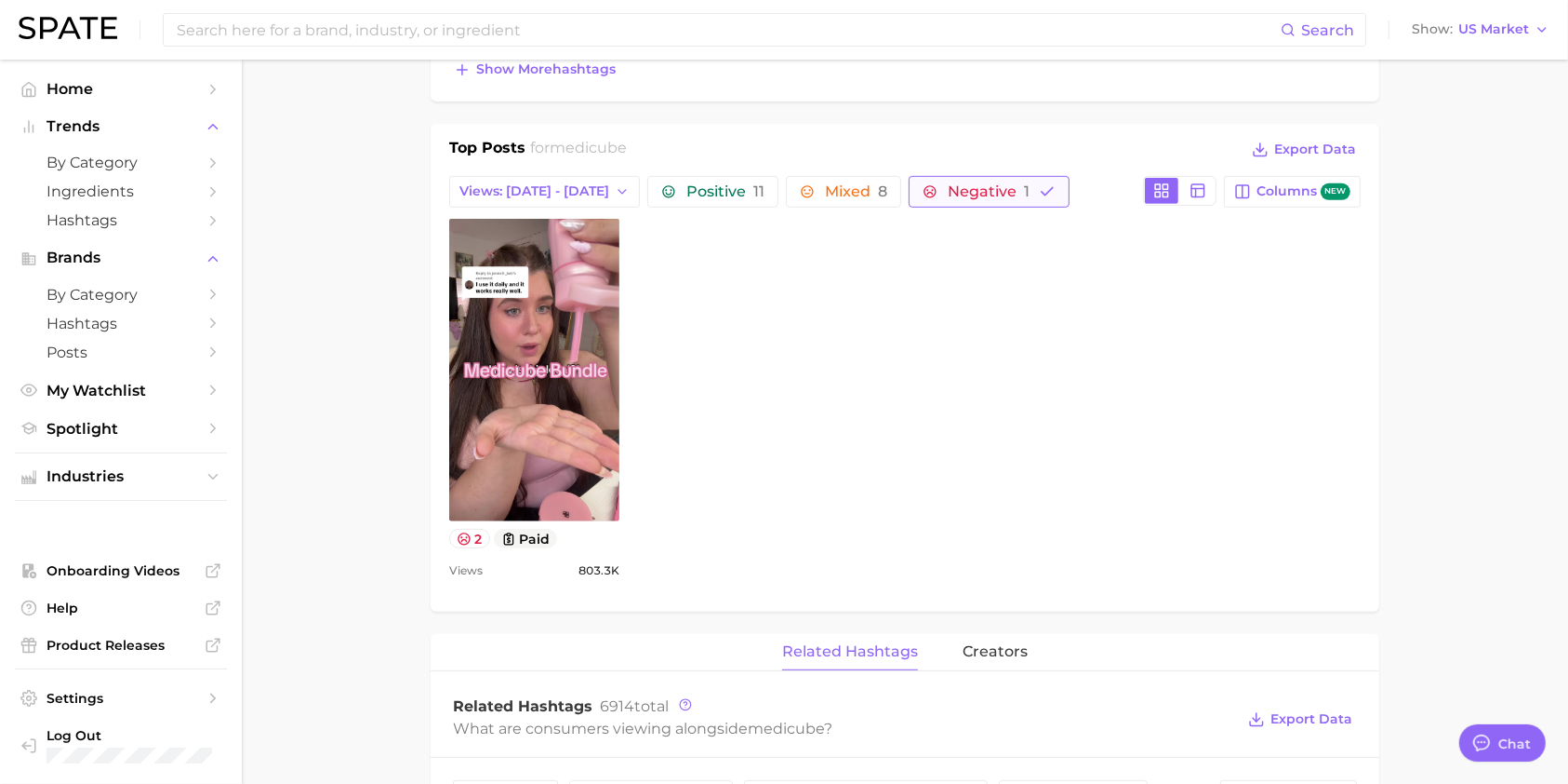
click at [948, 198] on span "Negative 1" at bounding box center [989, 191] width 82 height 15
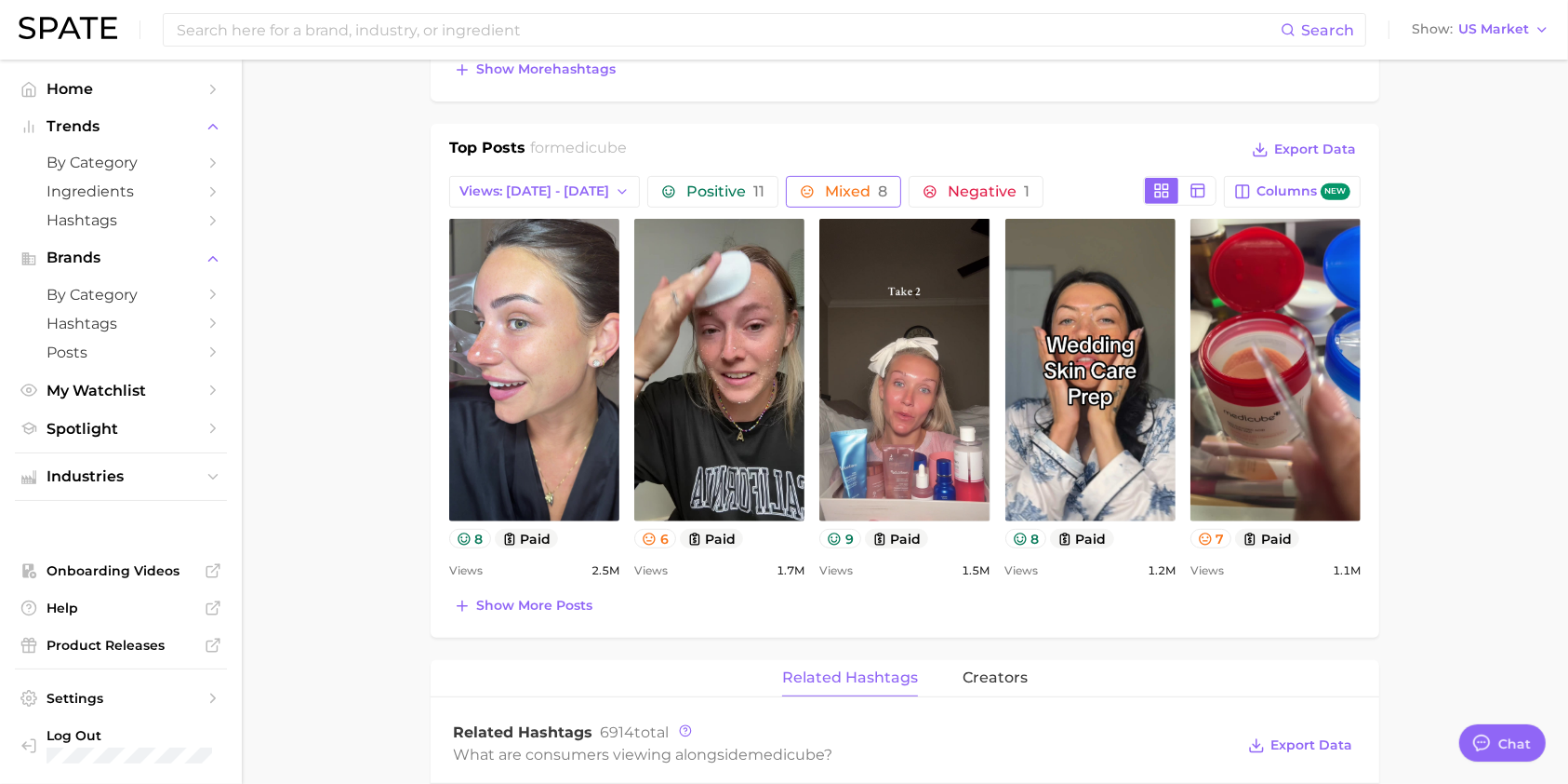
click at [801, 188] on icon "button" at bounding box center [807, 191] width 12 height 12
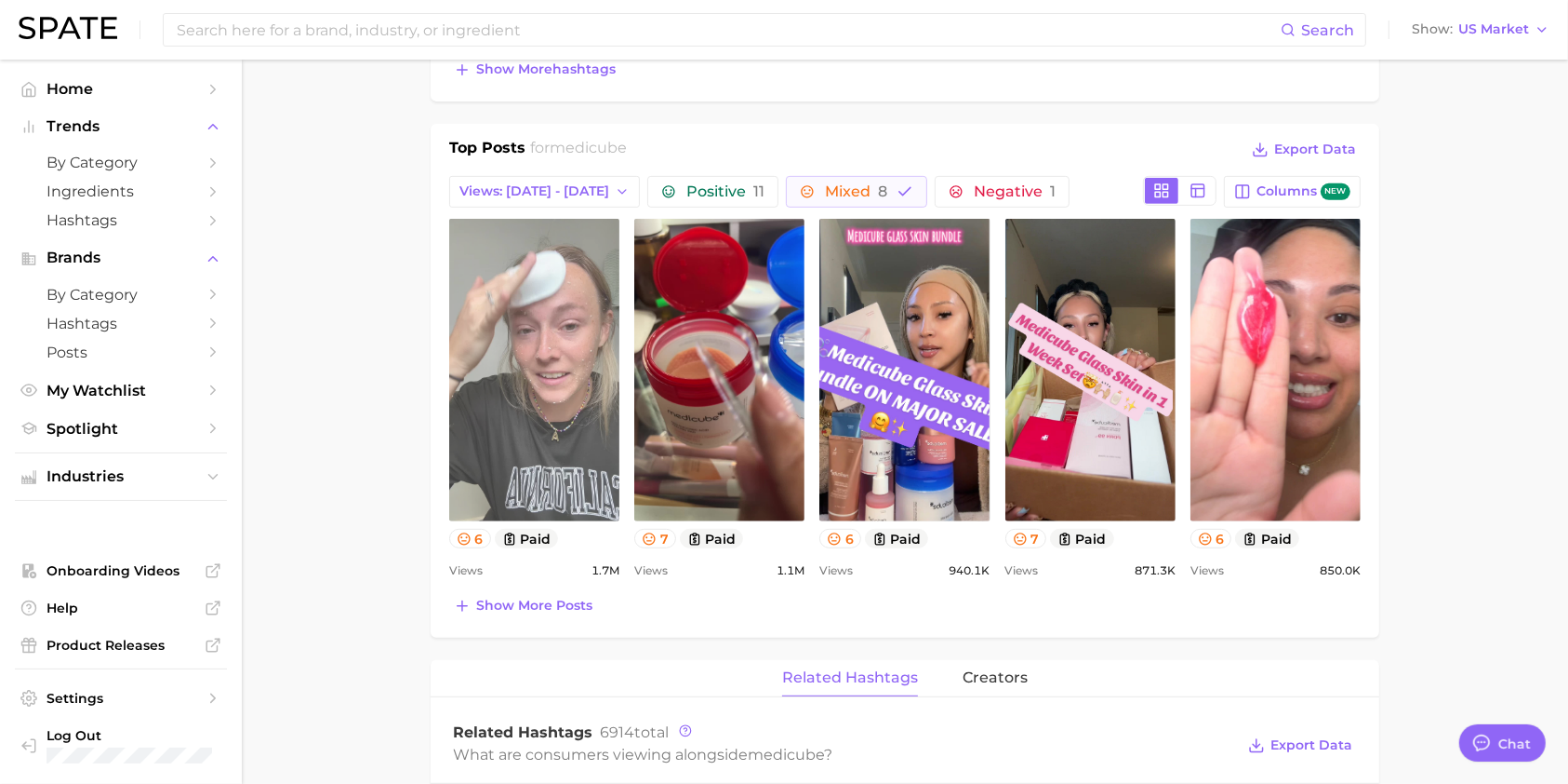
click at [519, 324] on link "view post on TikTok" at bounding box center [535, 370] width 170 height 302
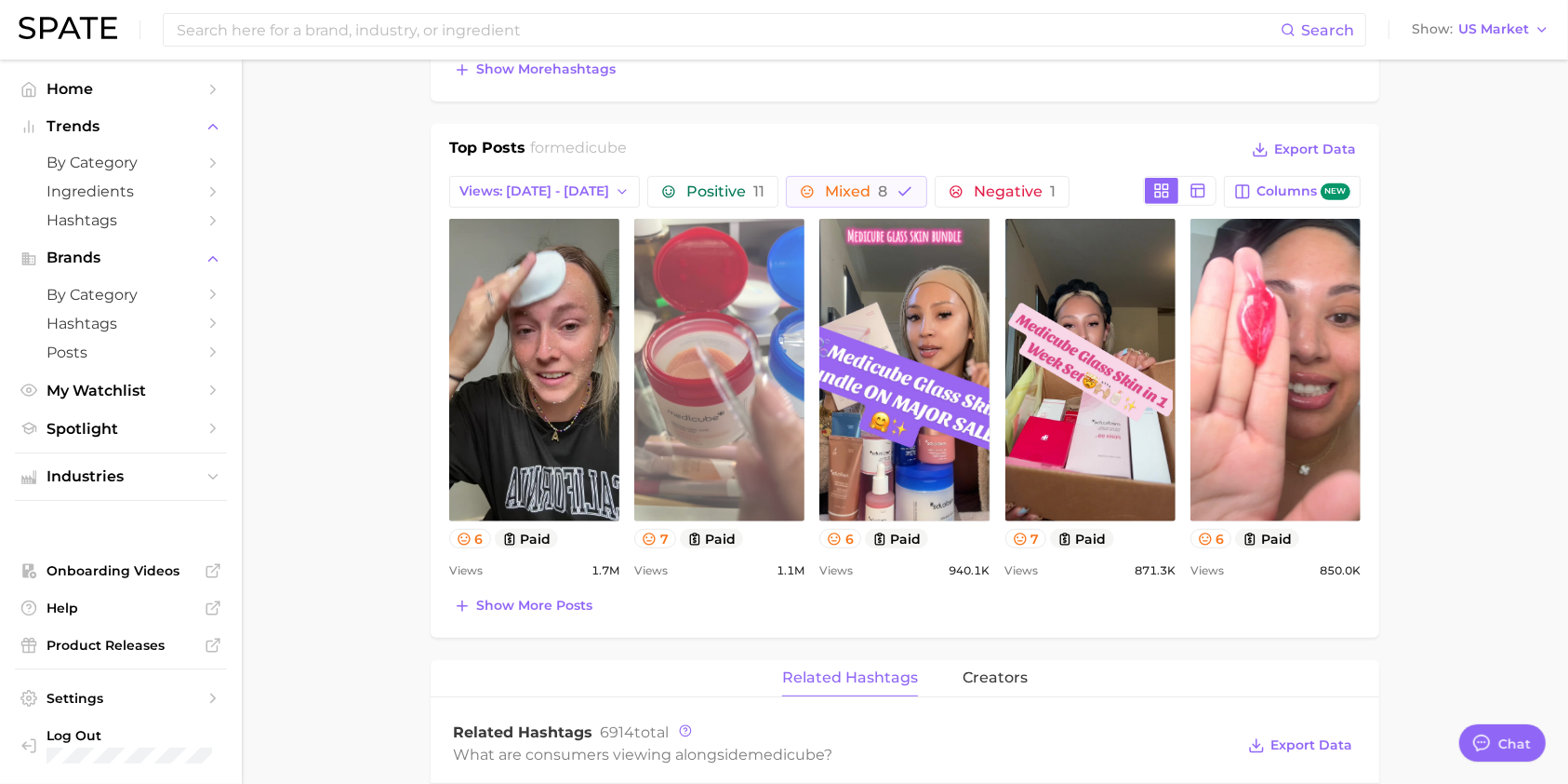
click at [689, 348] on link "view post on TikTok" at bounding box center [719, 370] width 170 height 302
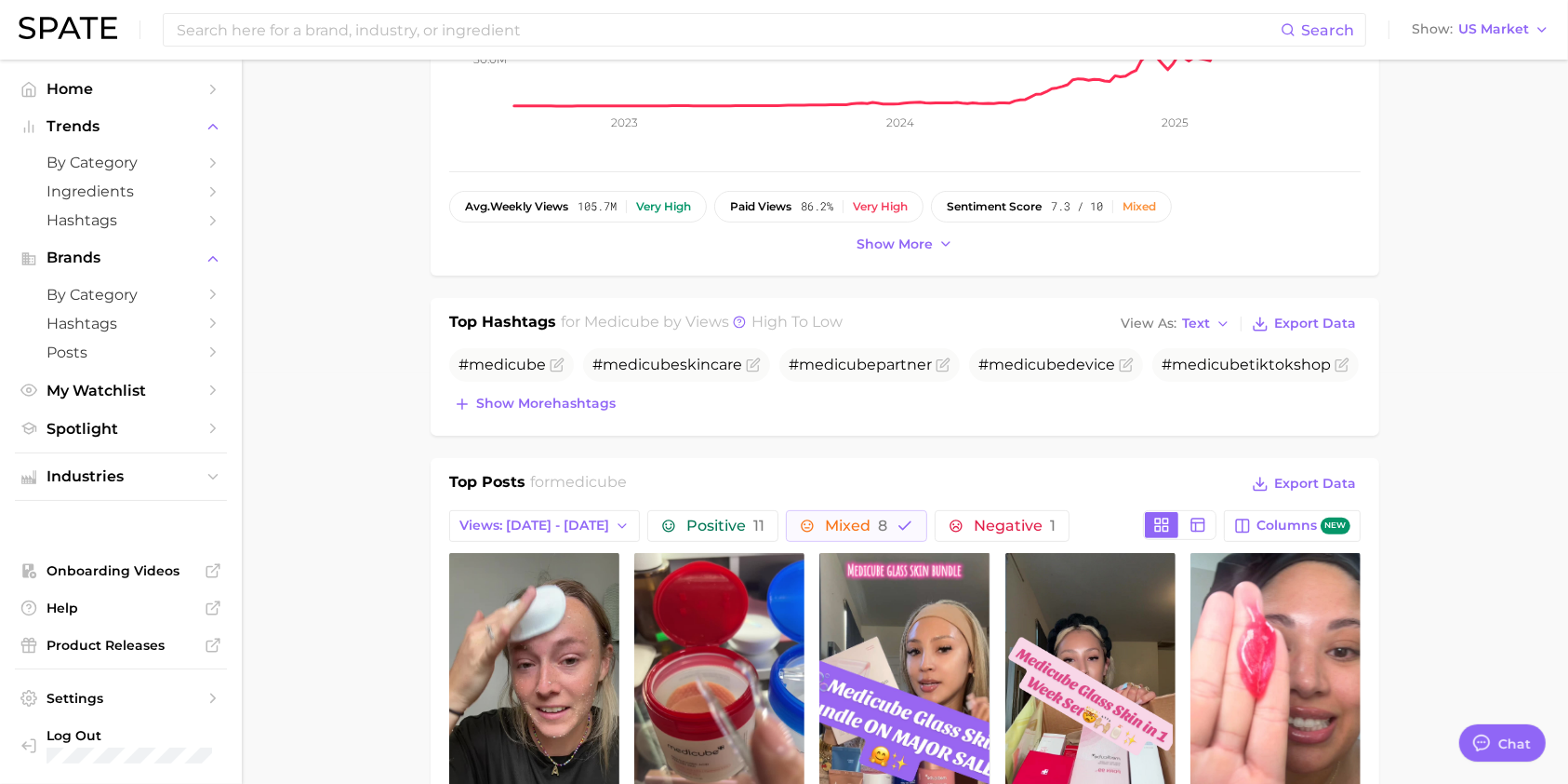
scroll to position [373, 0]
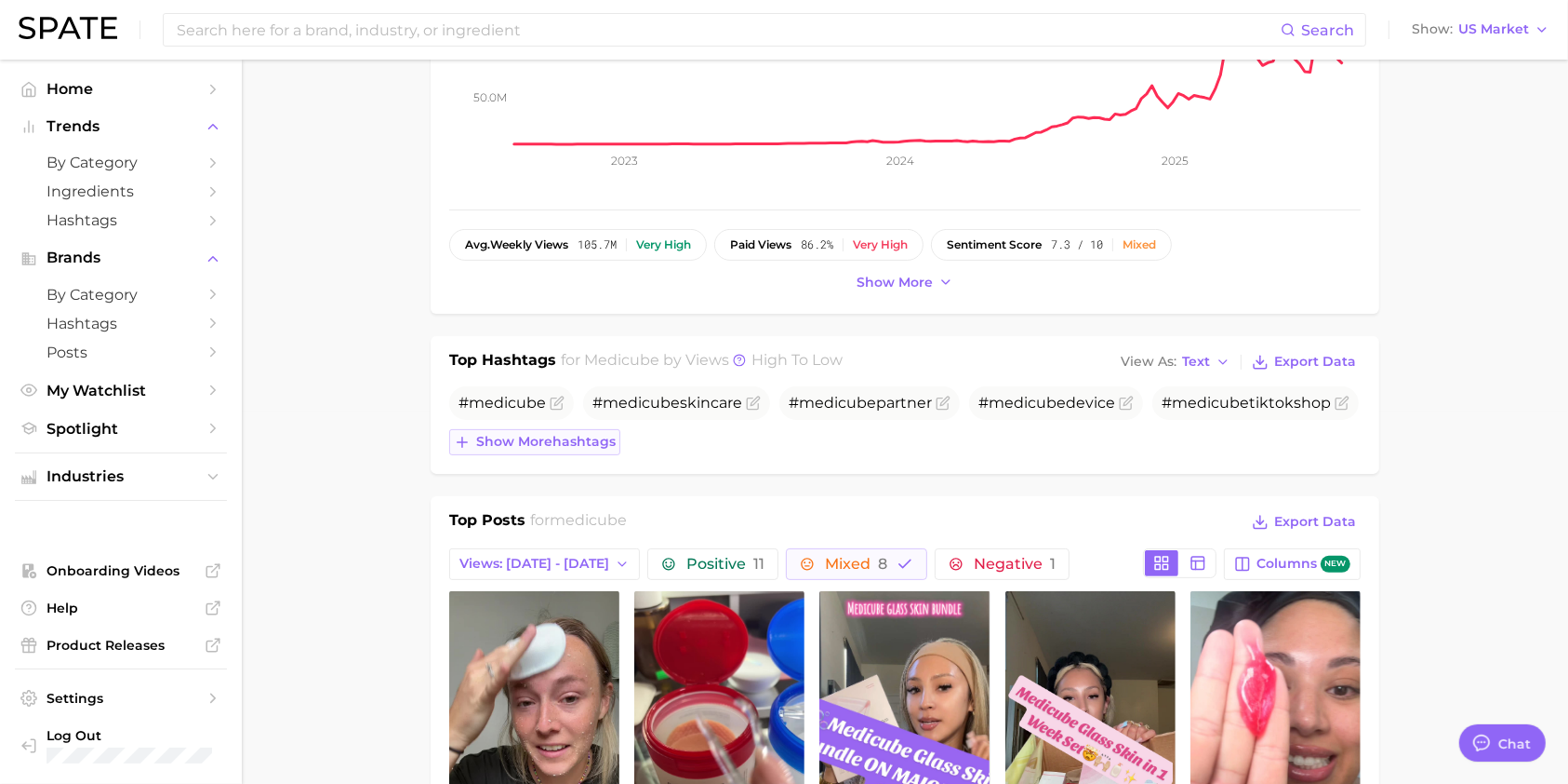
click at [541, 442] on span "Show more hashtags" at bounding box center [546, 442] width 140 height 16
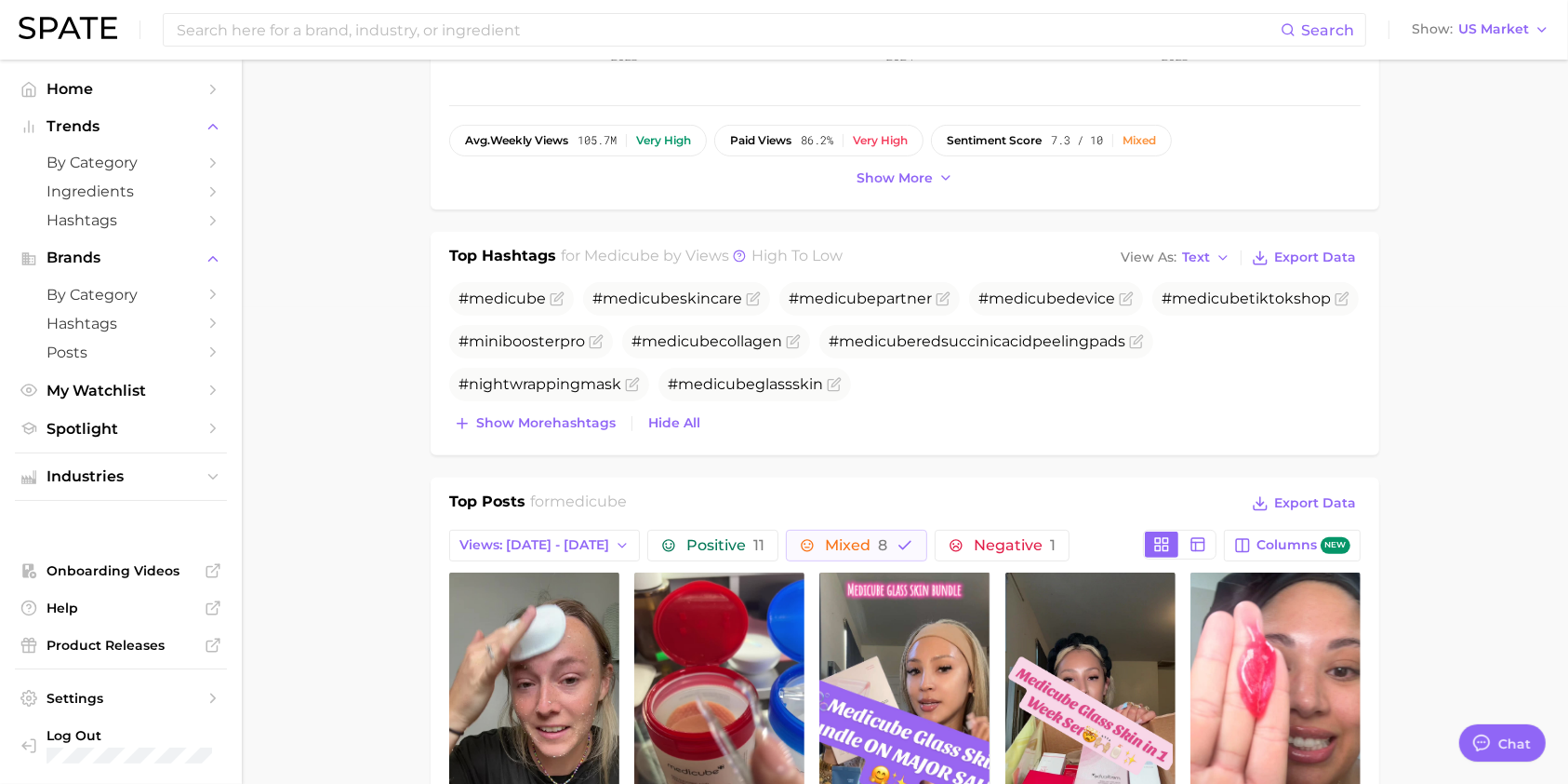
scroll to position [477, 0]
drag, startPoint x: 1446, startPoint y: 589, endPoint x: 1112, endPoint y: 695, distance: 350.4
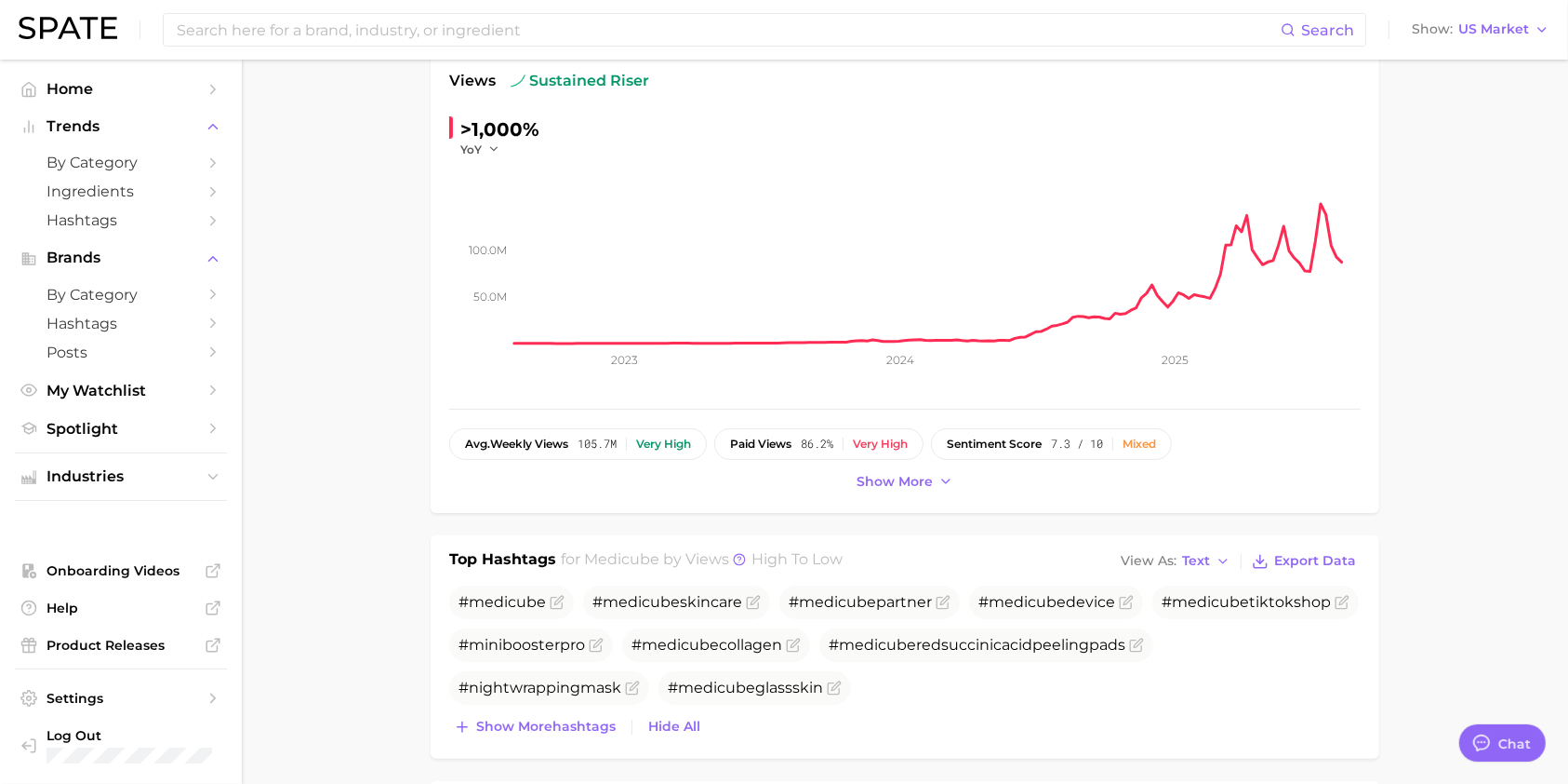
scroll to position [0, 0]
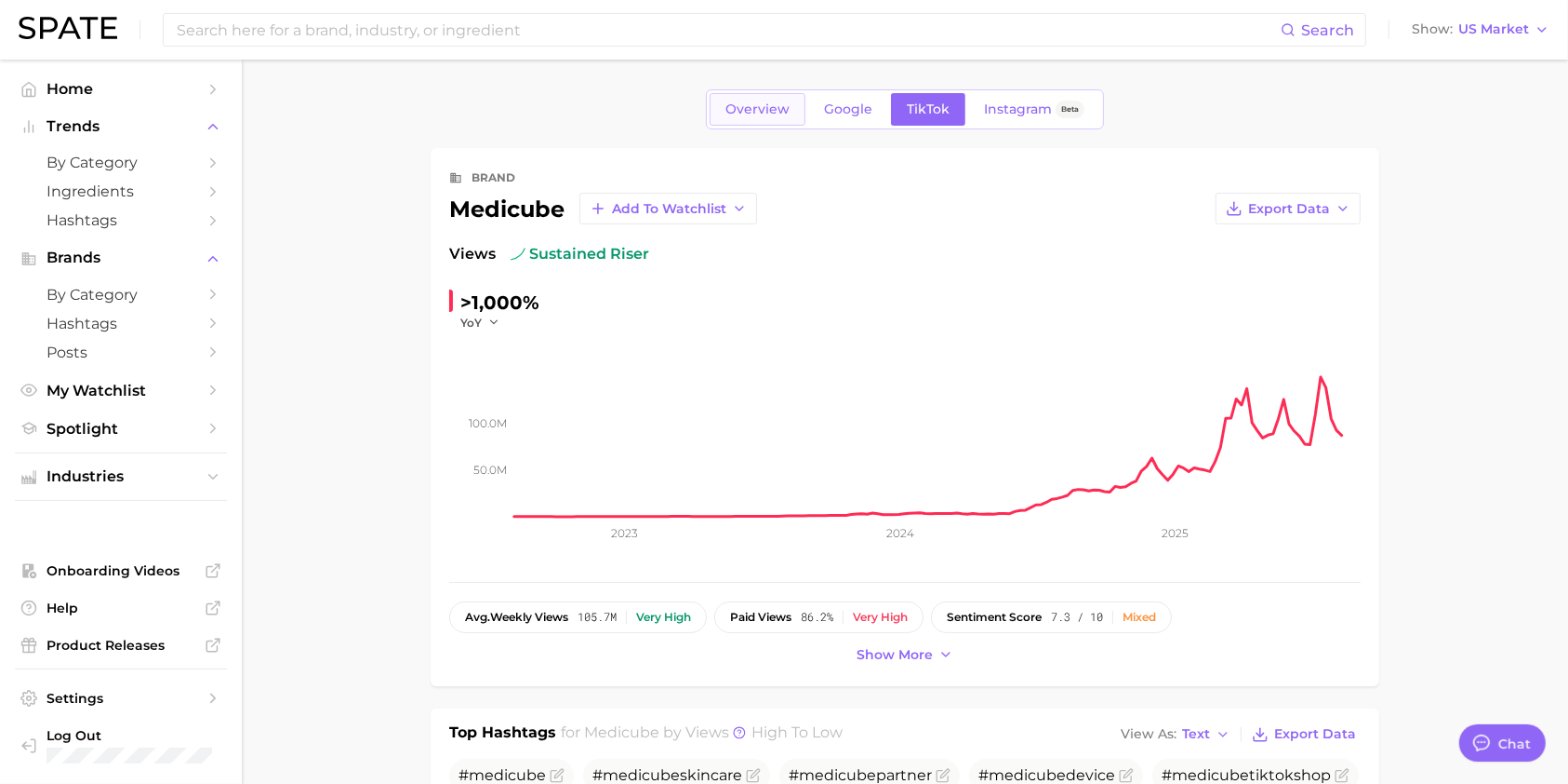
drag, startPoint x: 763, startPoint y: 88, endPoint x: 761, endPoint y: 106, distance: 18.1
click at [764, 110] on span "Overview" at bounding box center [757, 109] width 64 height 16
